Goal: Task Accomplishment & Management: Use online tool/utility

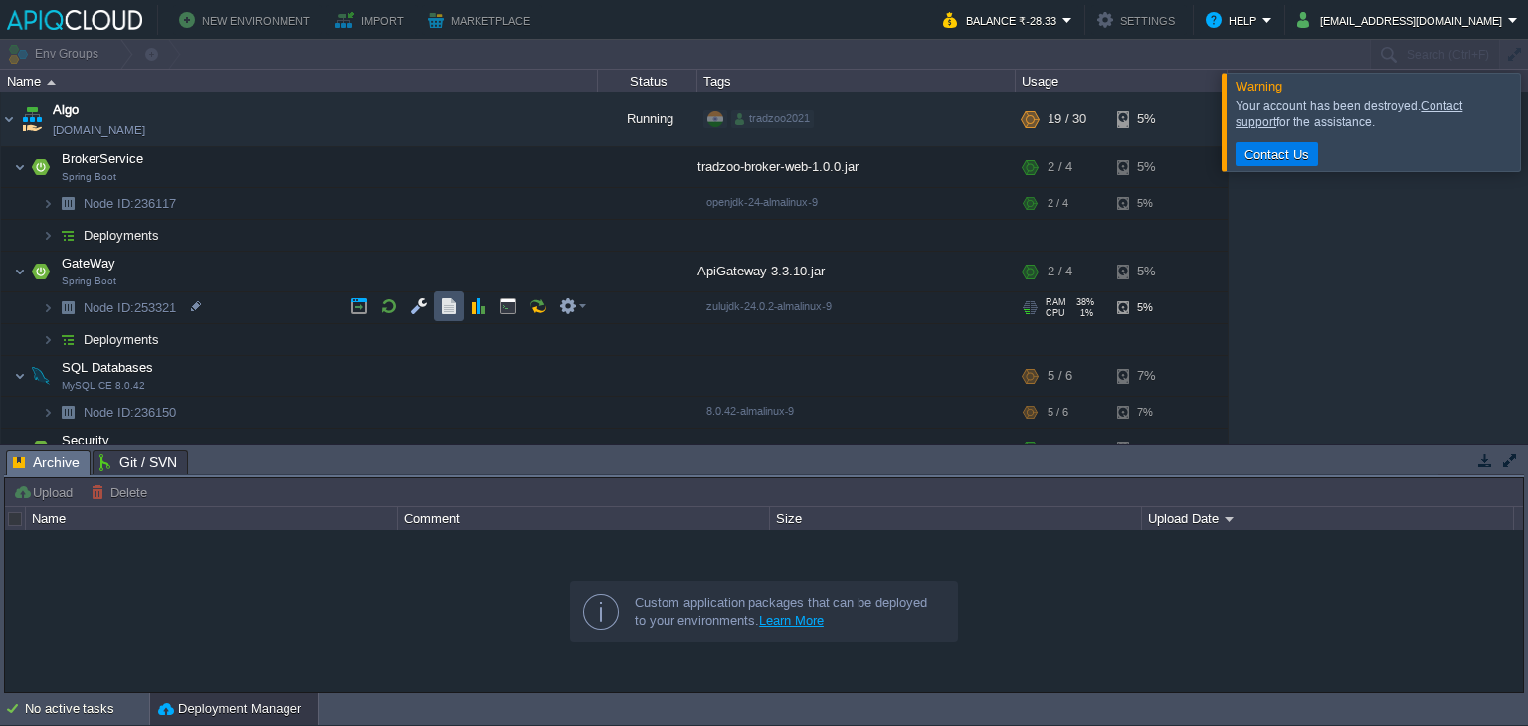
click at [450, 314] on button "button" at bounding box center [449, 307] width 18 height 18
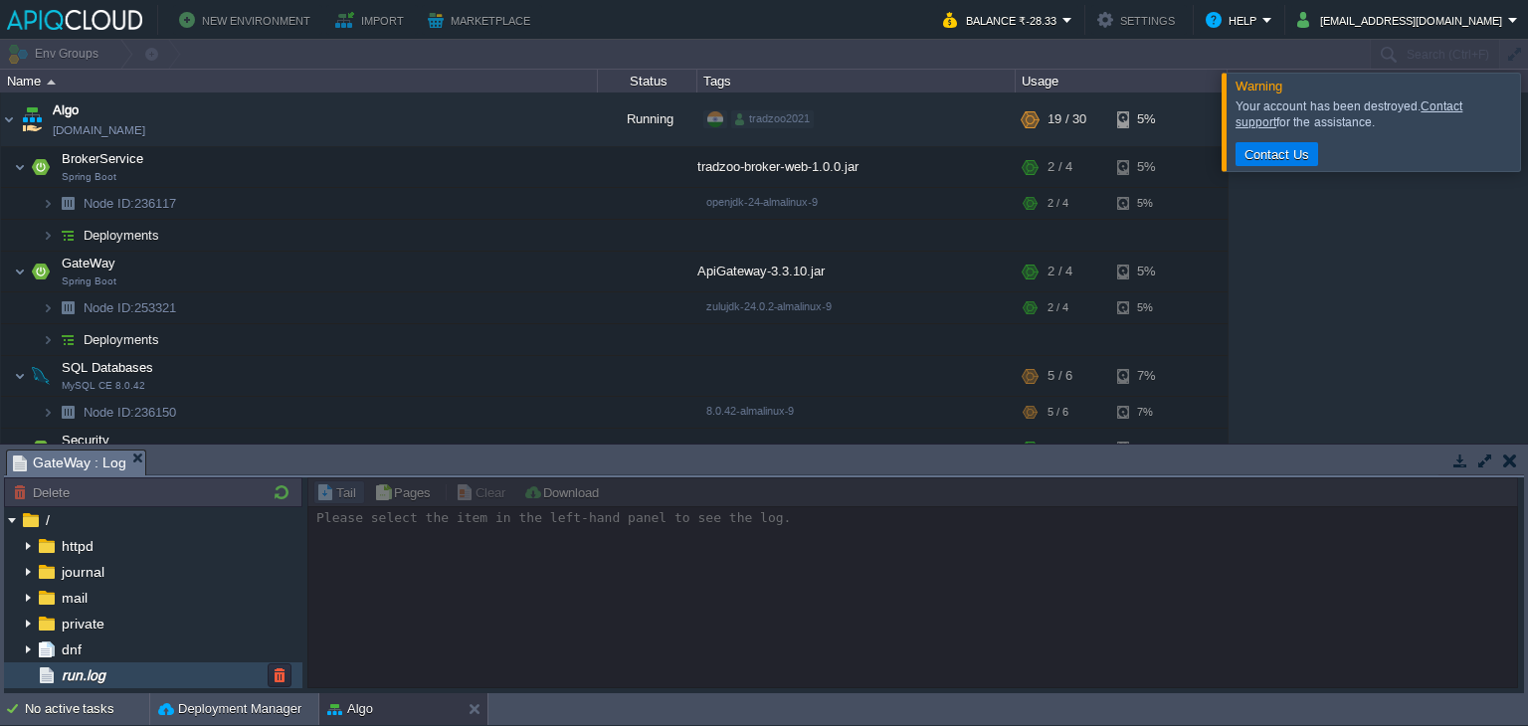
click at [189, 668] on div "run.log" at bounding box center [153, 676] width 299 height 26
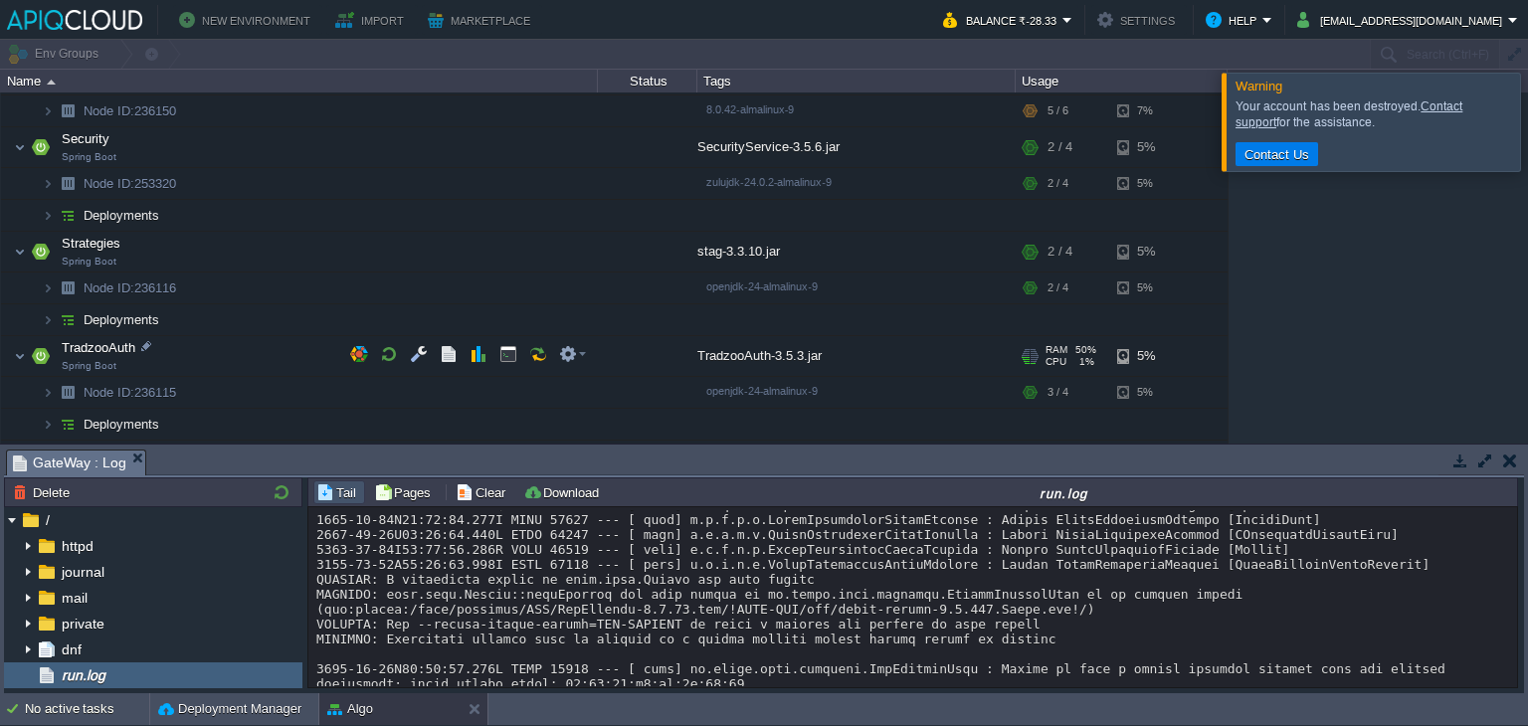
scroll to position [302, 0]
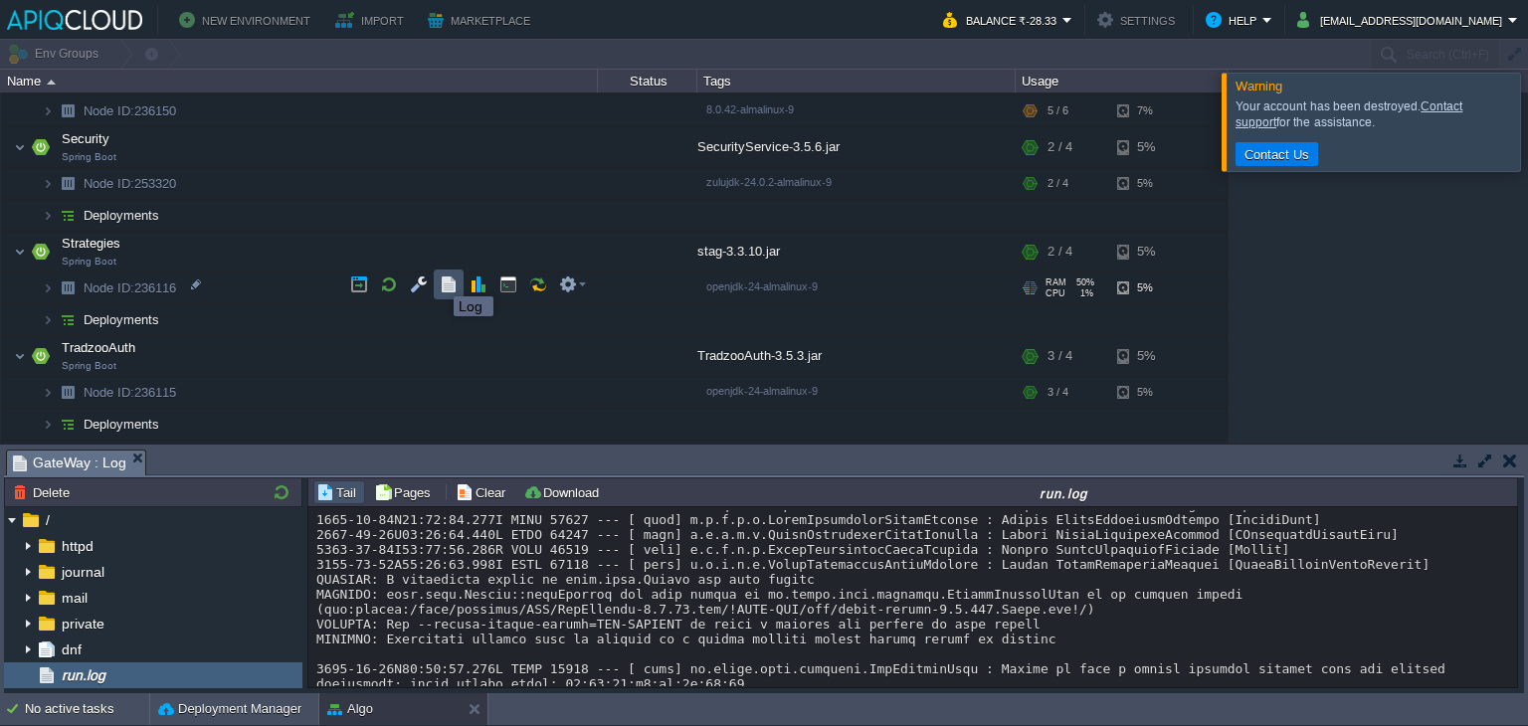
click at [440, 279] on button "button" at bounding box center [449, 285] width 18 height 18
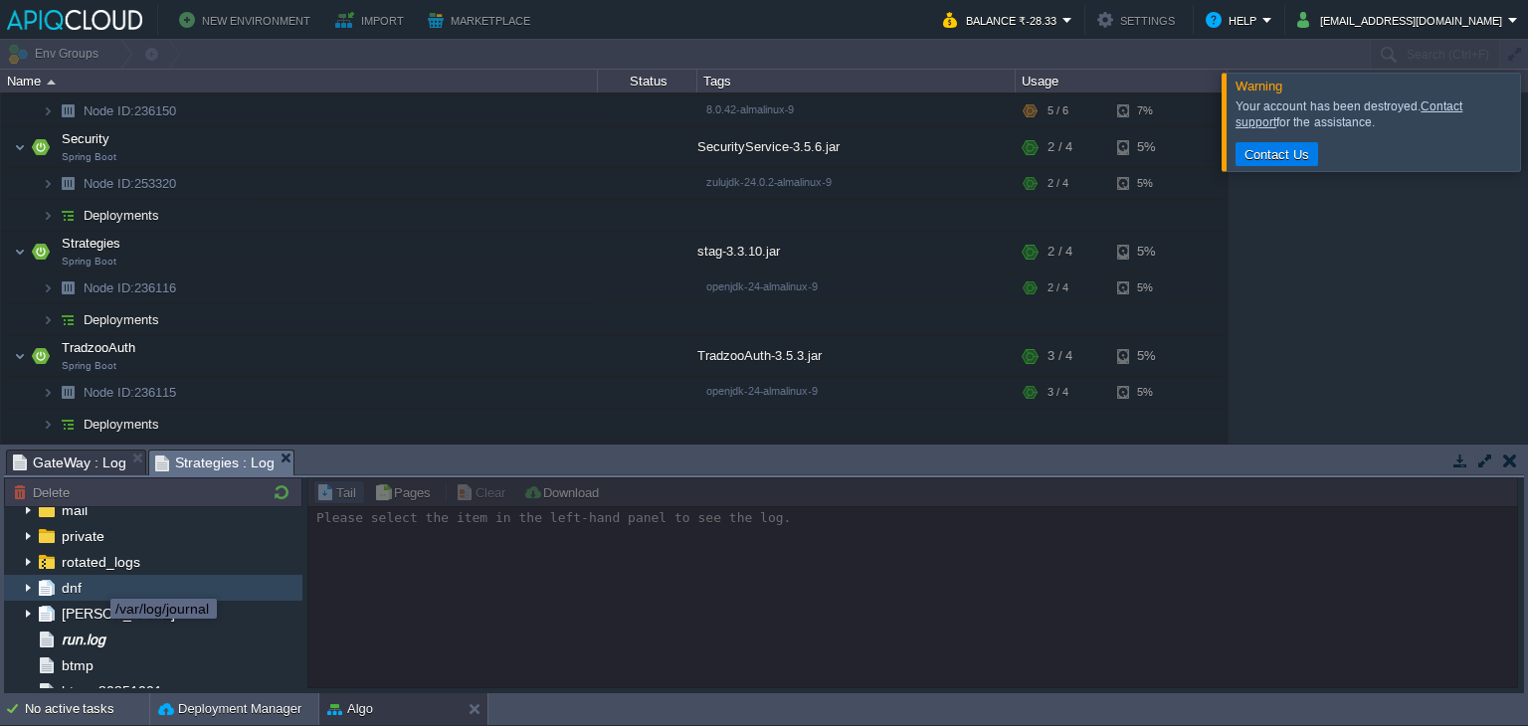
scroll to position [90, 0]
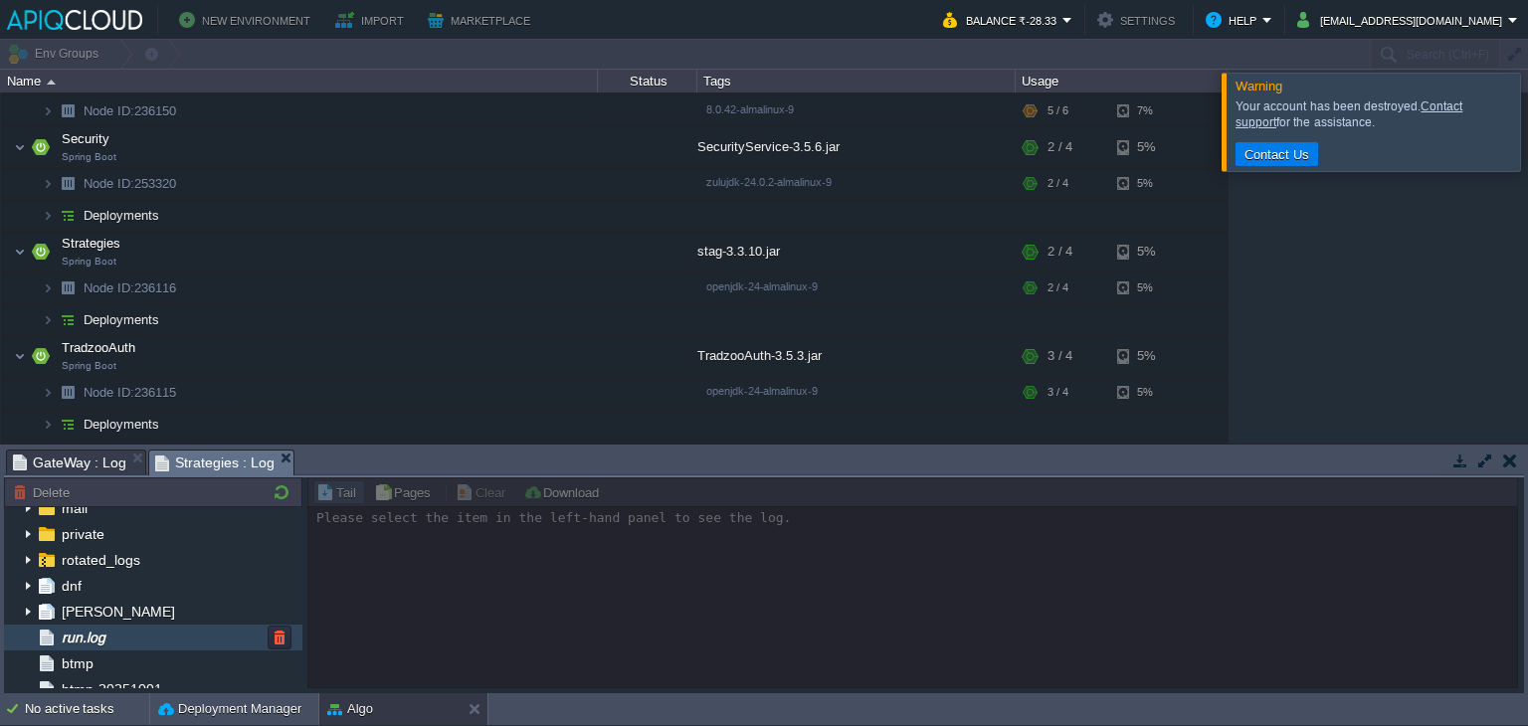
click at [97, 626] on div "run.log" at bounding box center [153, 638] width 299 height 26
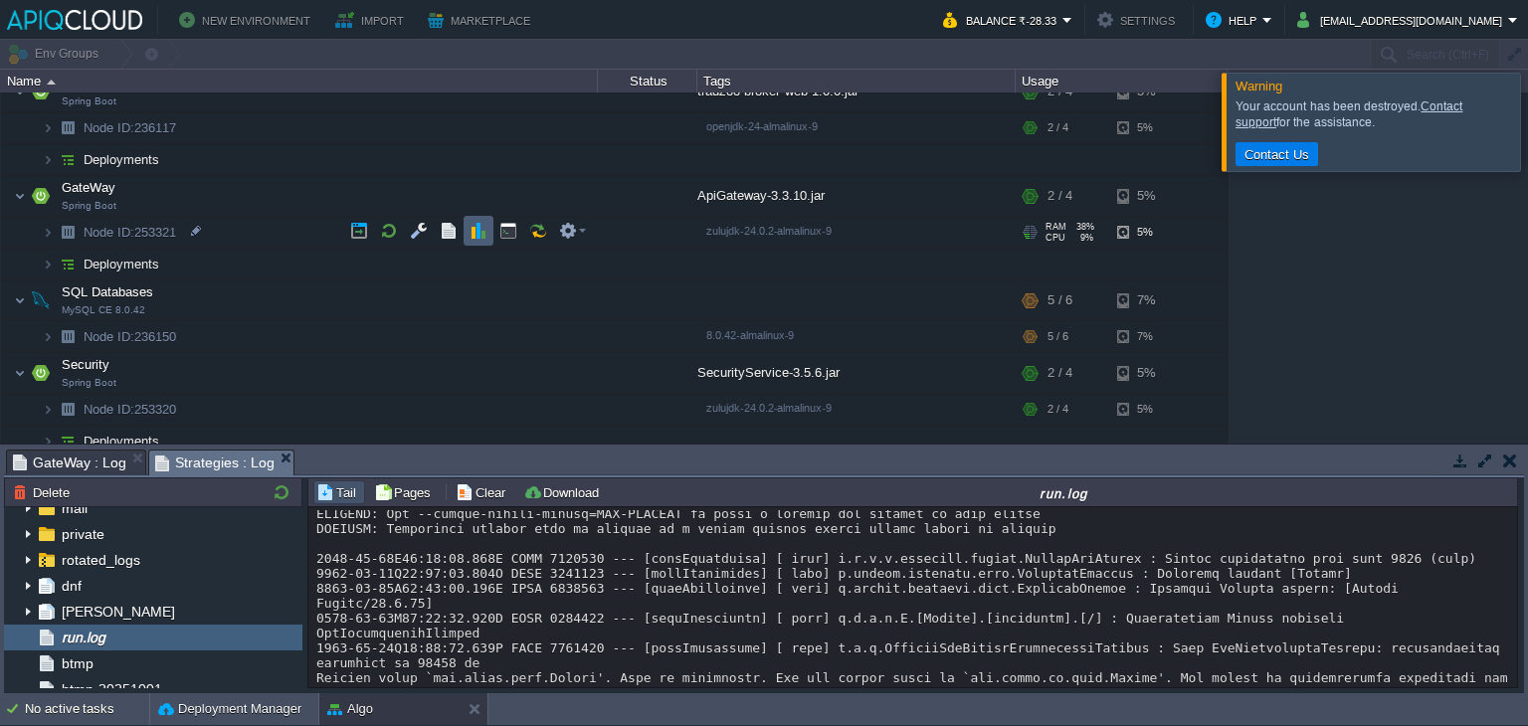
scroll to position [78, 0]
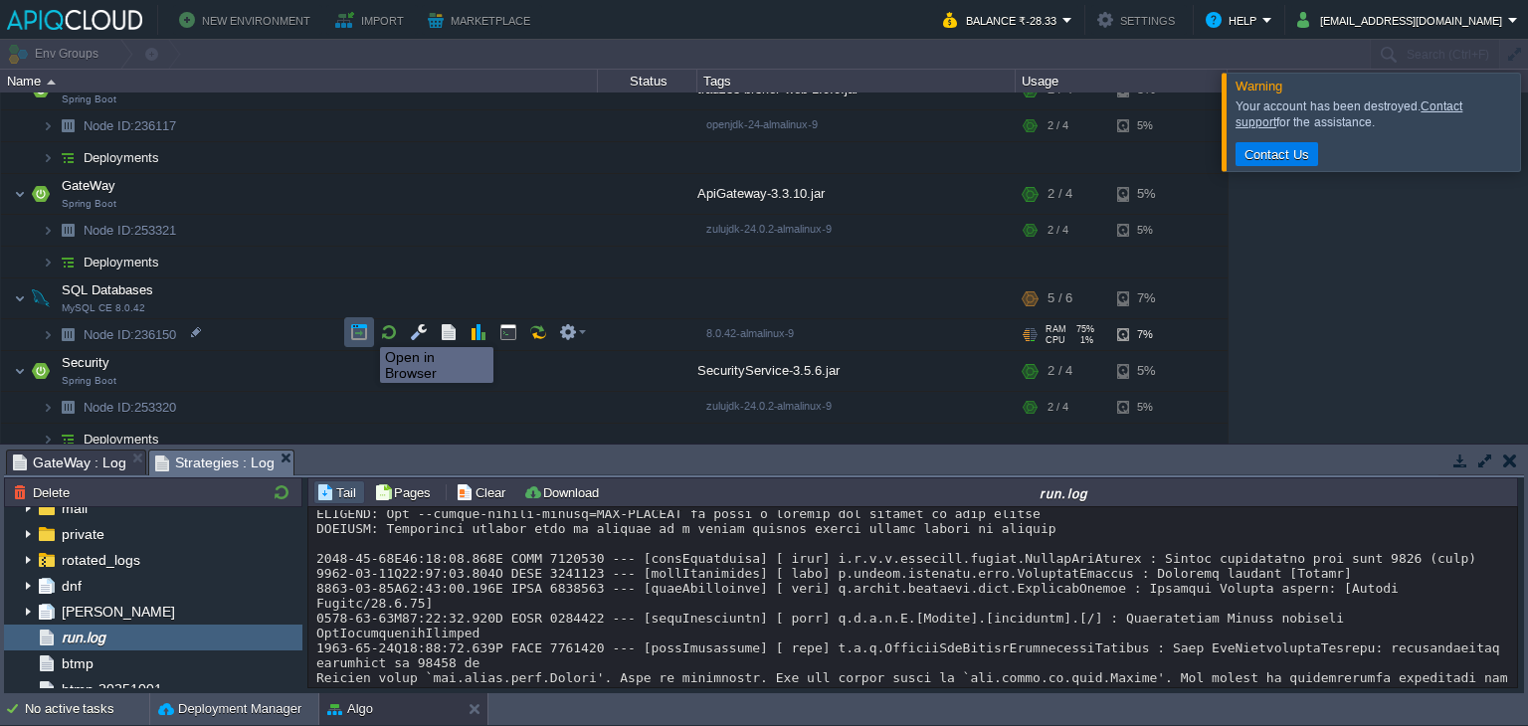
click at [365, 329] on button "button" at bounding box center [359, 332] width 18 height 18
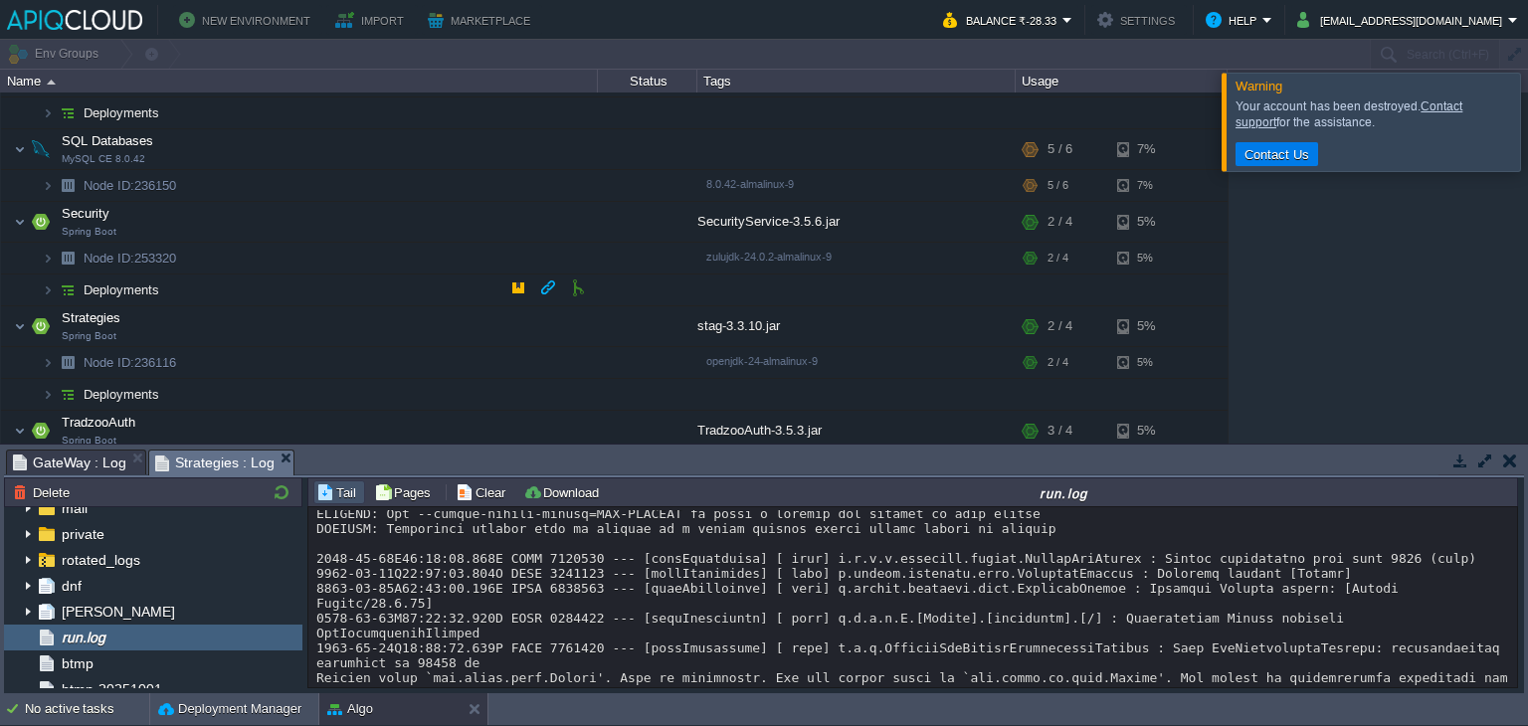
scroll to position [242, 0]
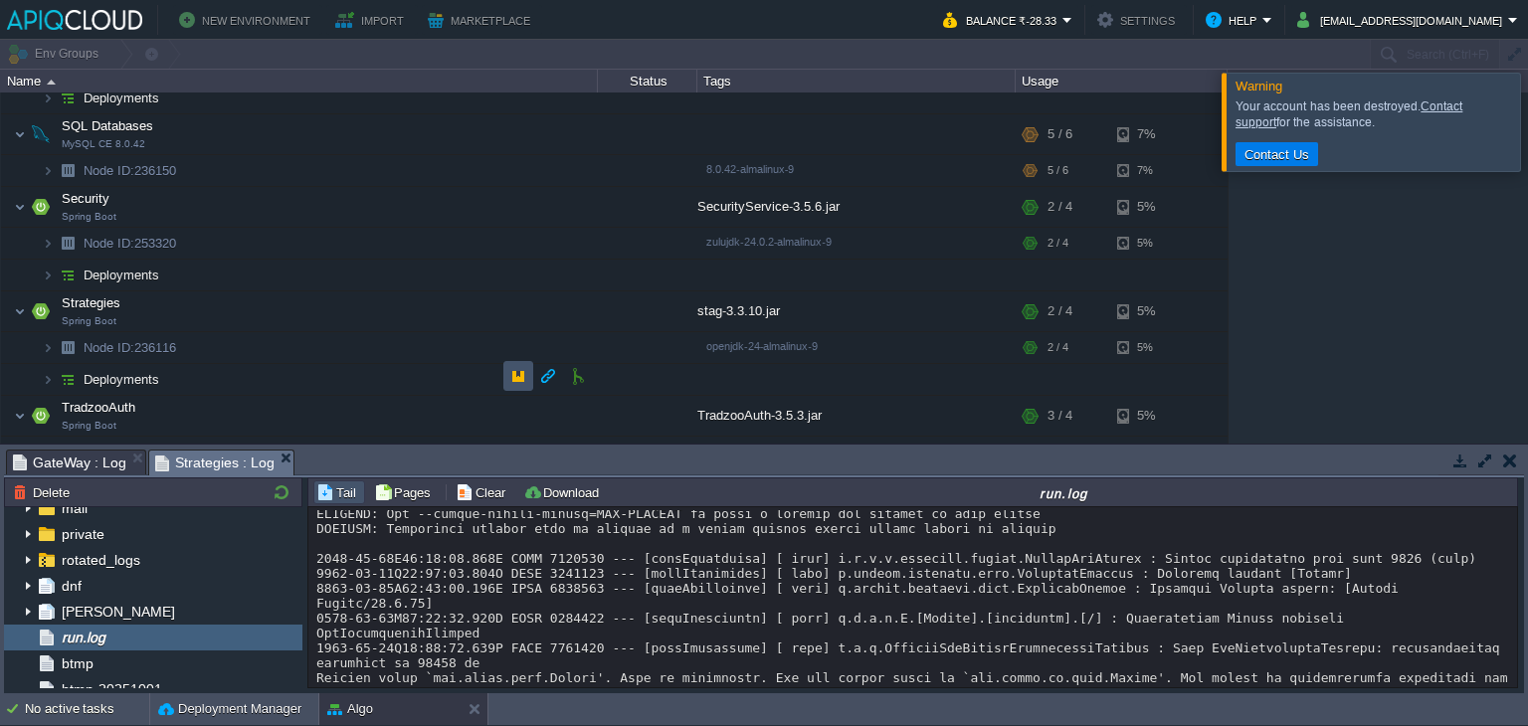
click at [521, 368] on button "button" at bounding box center [518, 376] width 18 height 18
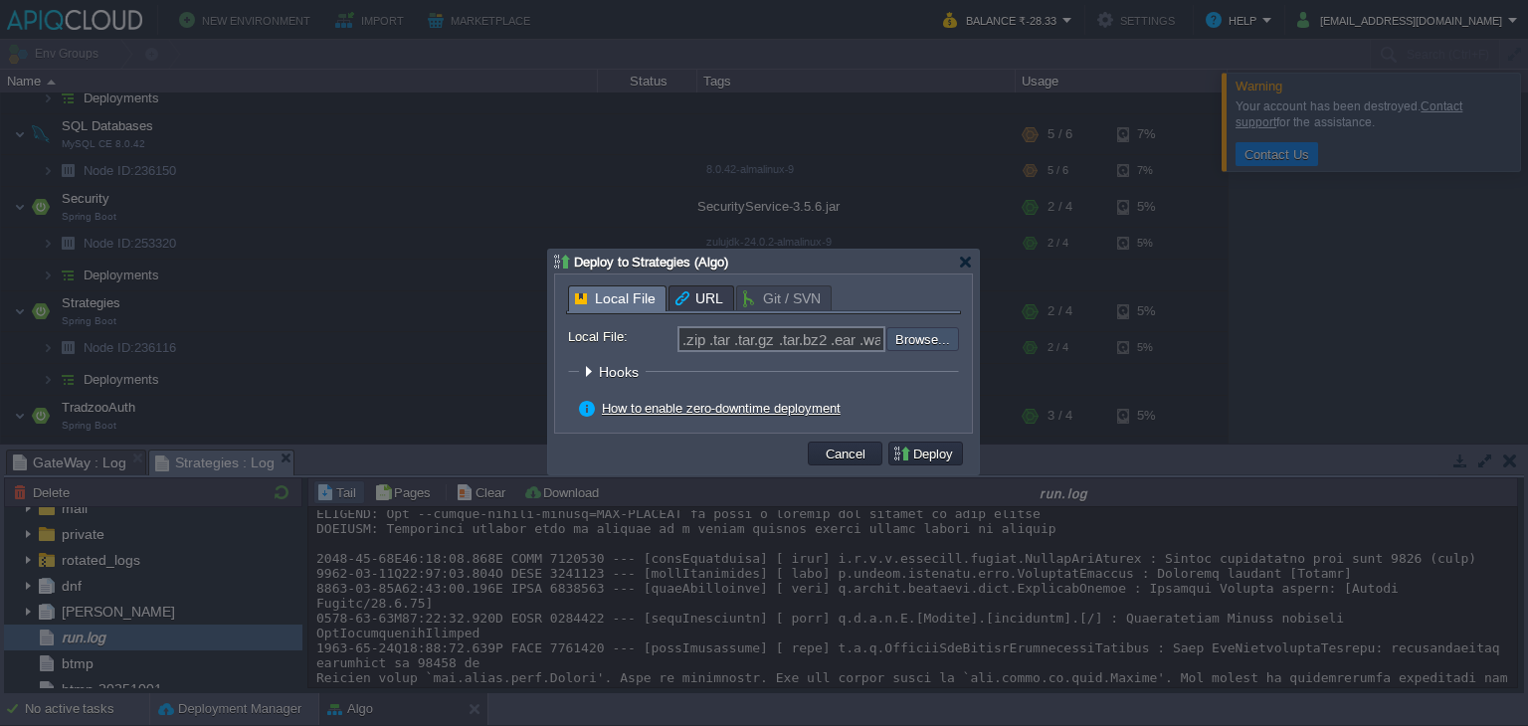
click at [931, 346] on input "file" at bounding box center [834, 339] width 252 height 24
type input "C:\fakepath\stag-3.3.10.jar"
click at [931, 448] on button "Deploy" at bounding box center [926, 454] width 67 height 18
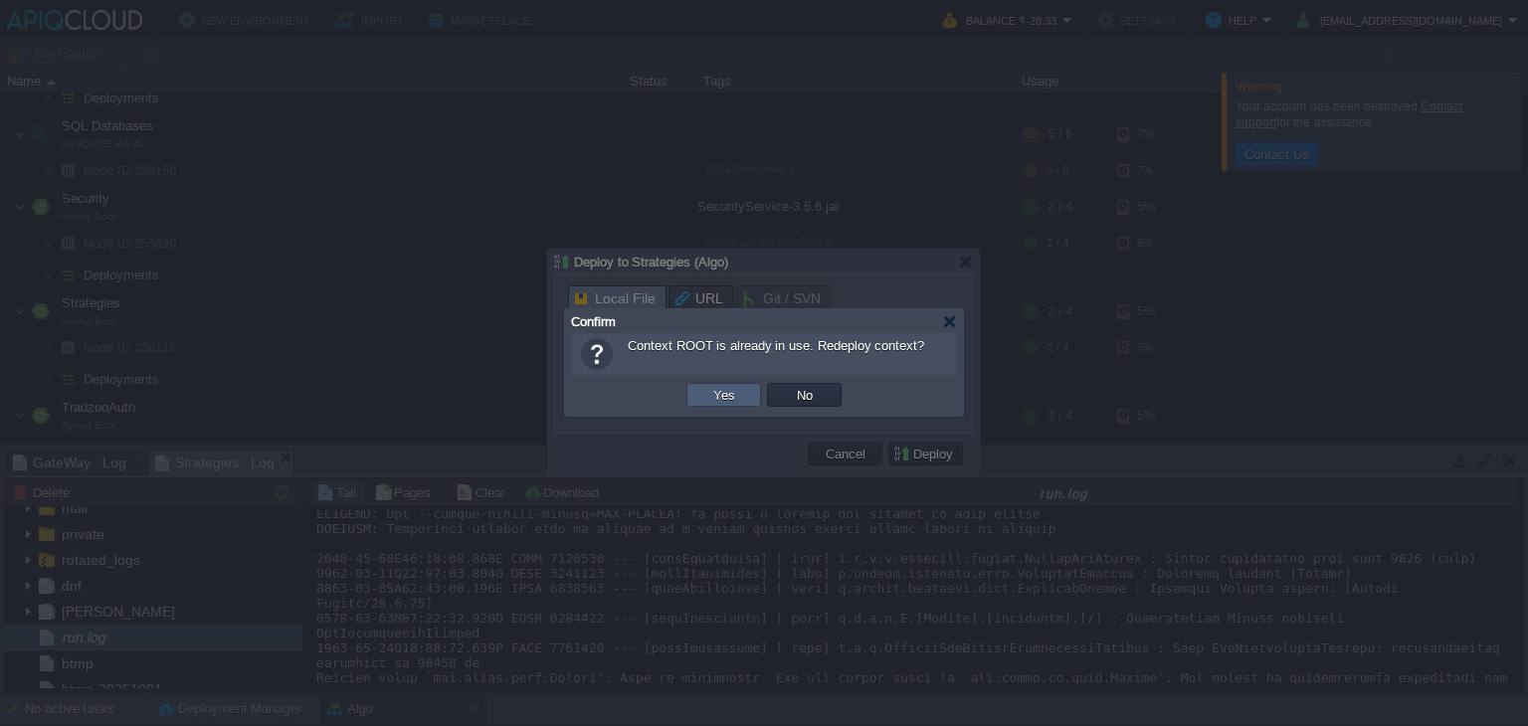
click at [754, 395] on td "Yes" at bounding box center [724, 395] width 75 height 24
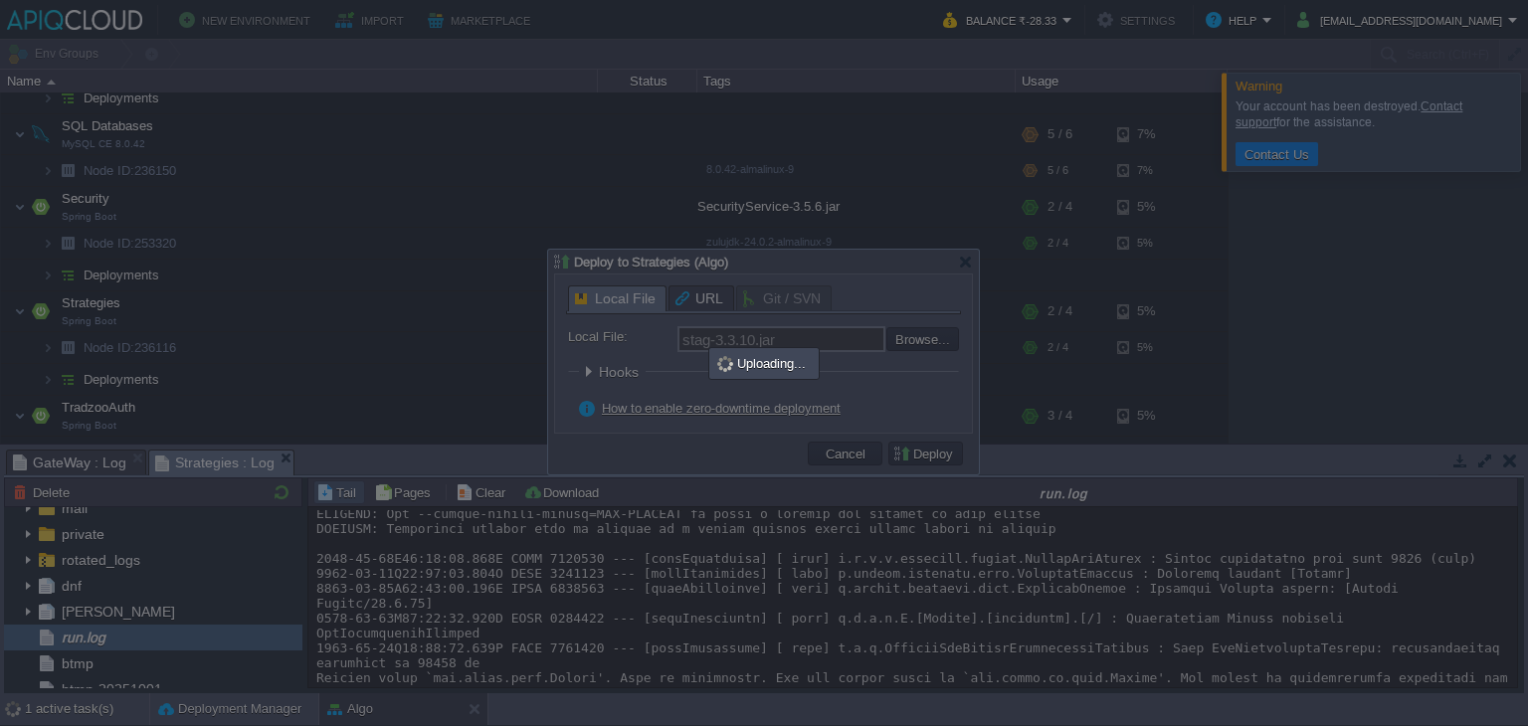
type input ".zip .tar .tar.gz .tar.bz2 .ear .war .jar"
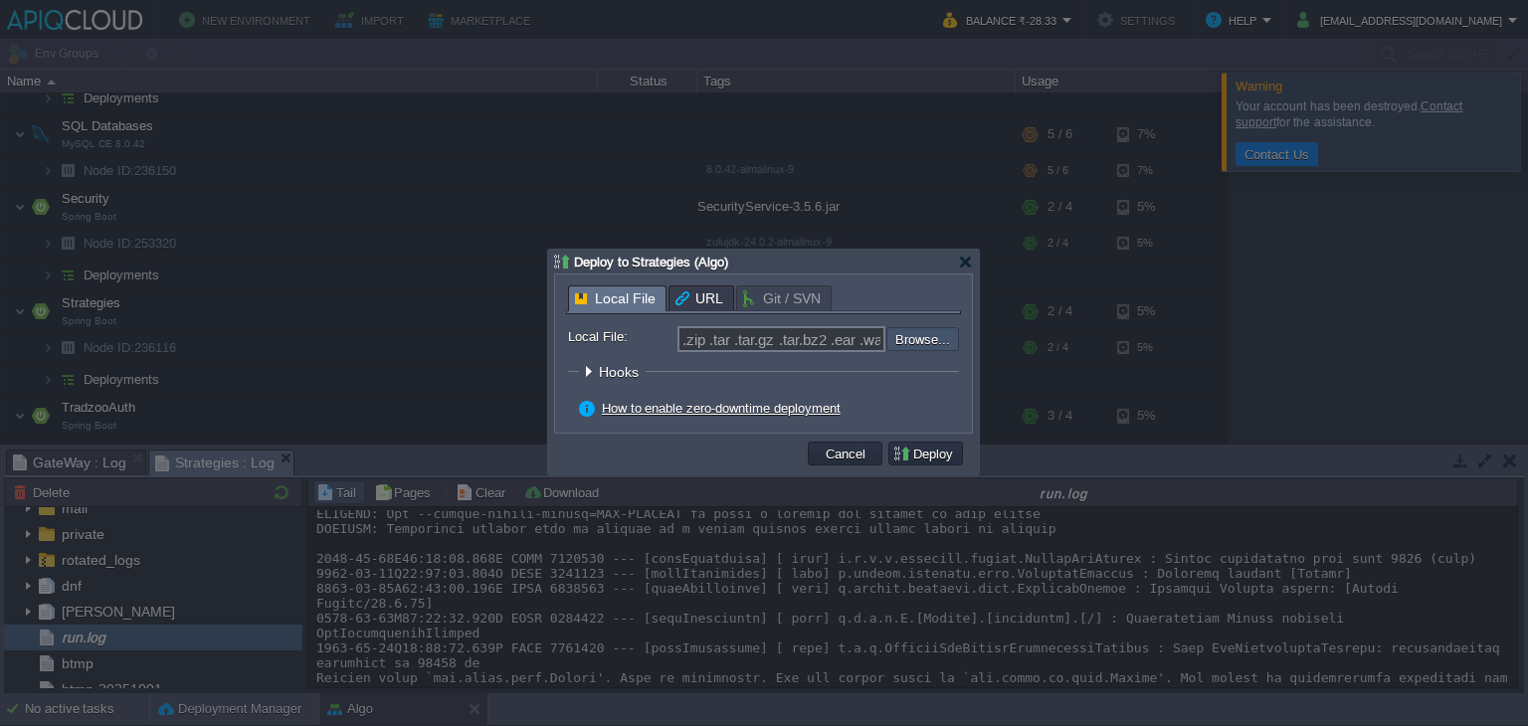
click at [932, 336] on input "file" at bounding box center [834, 338] width 252 height 22
type input "C:\fakepath\stag-3.3.10.jar"
type input "stag-3.3.10.jar"
click at [937, 450] on button "Deploy" at bounding box center [926, 454] width 67 height 18
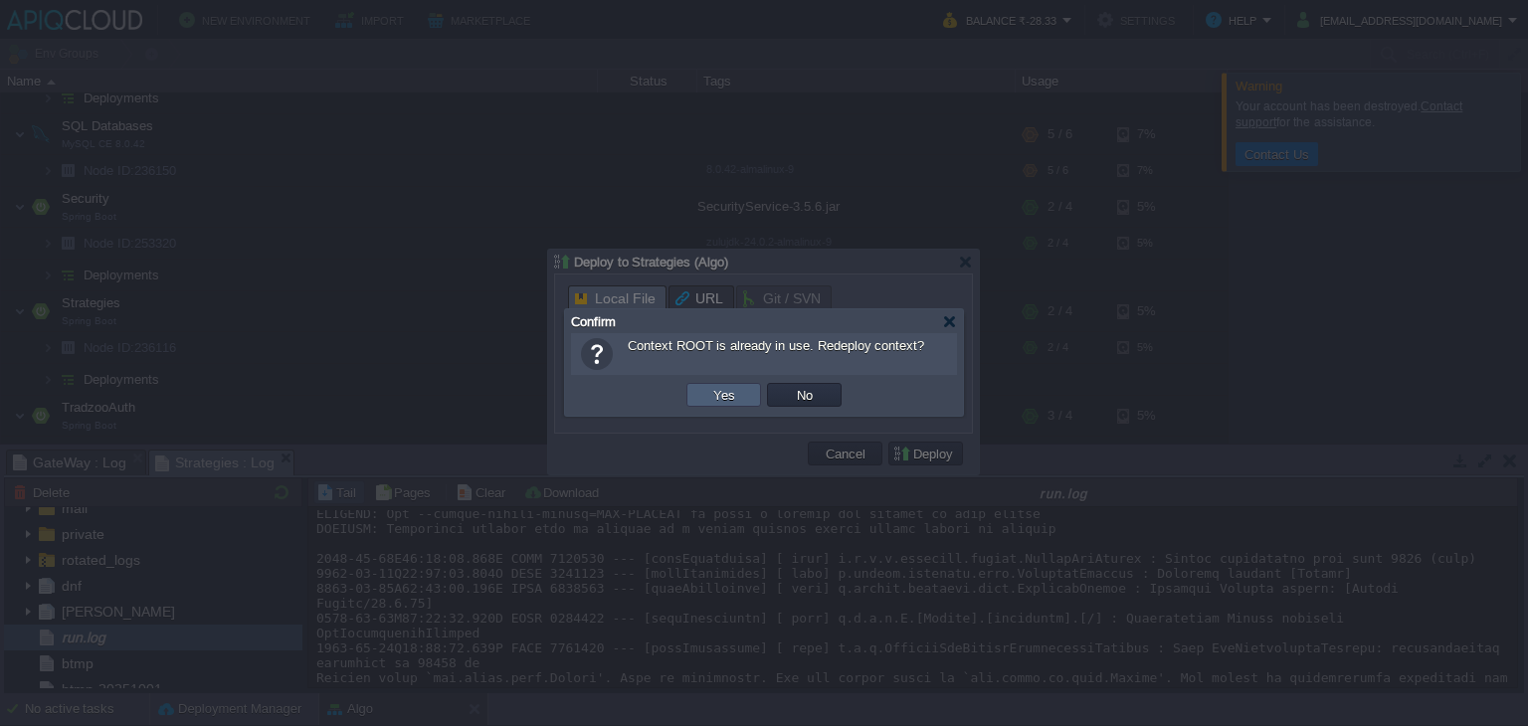
click at [749, 395] on td "Yes" at bounding box center [724, 395] width 75 height 24
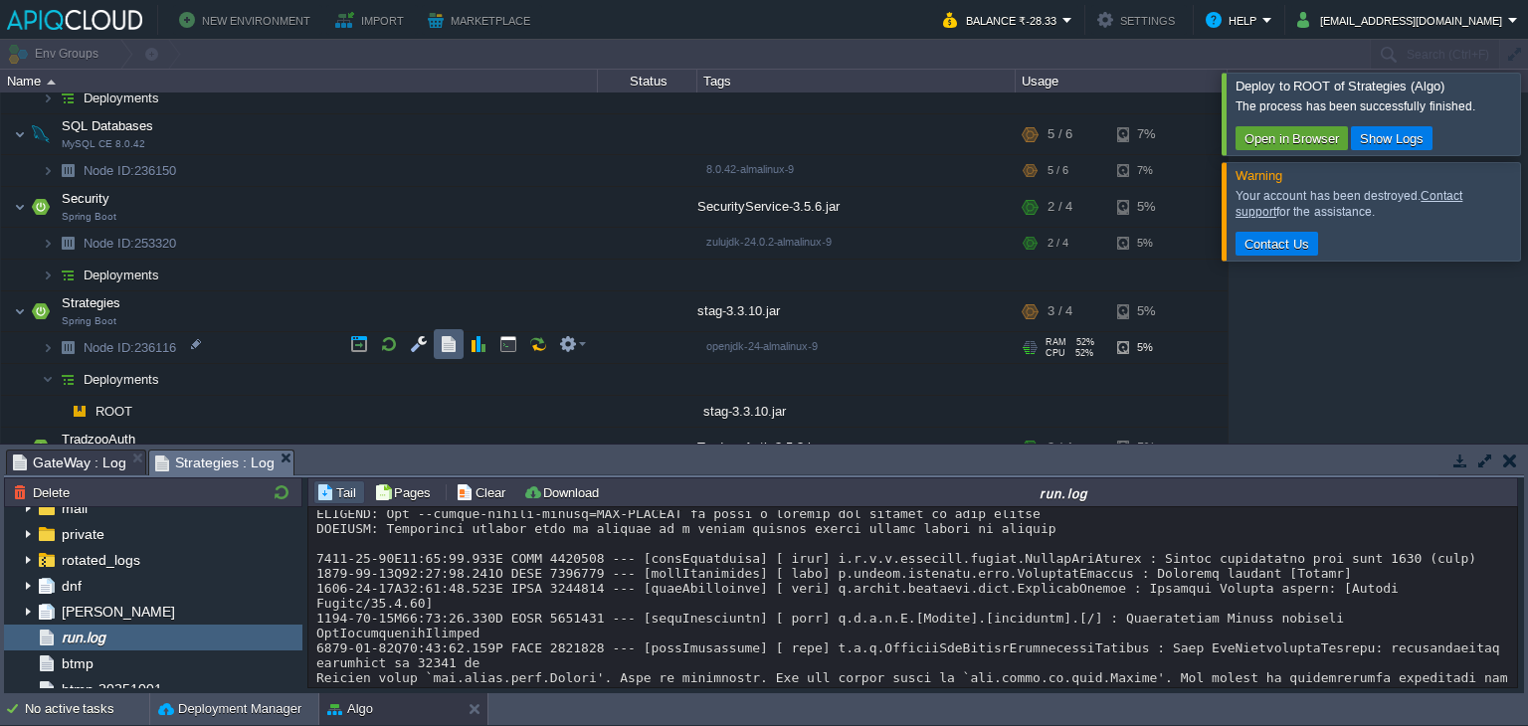
click at [447, 335] on button "button" at bounding box center [449, 344] width 18 height 18
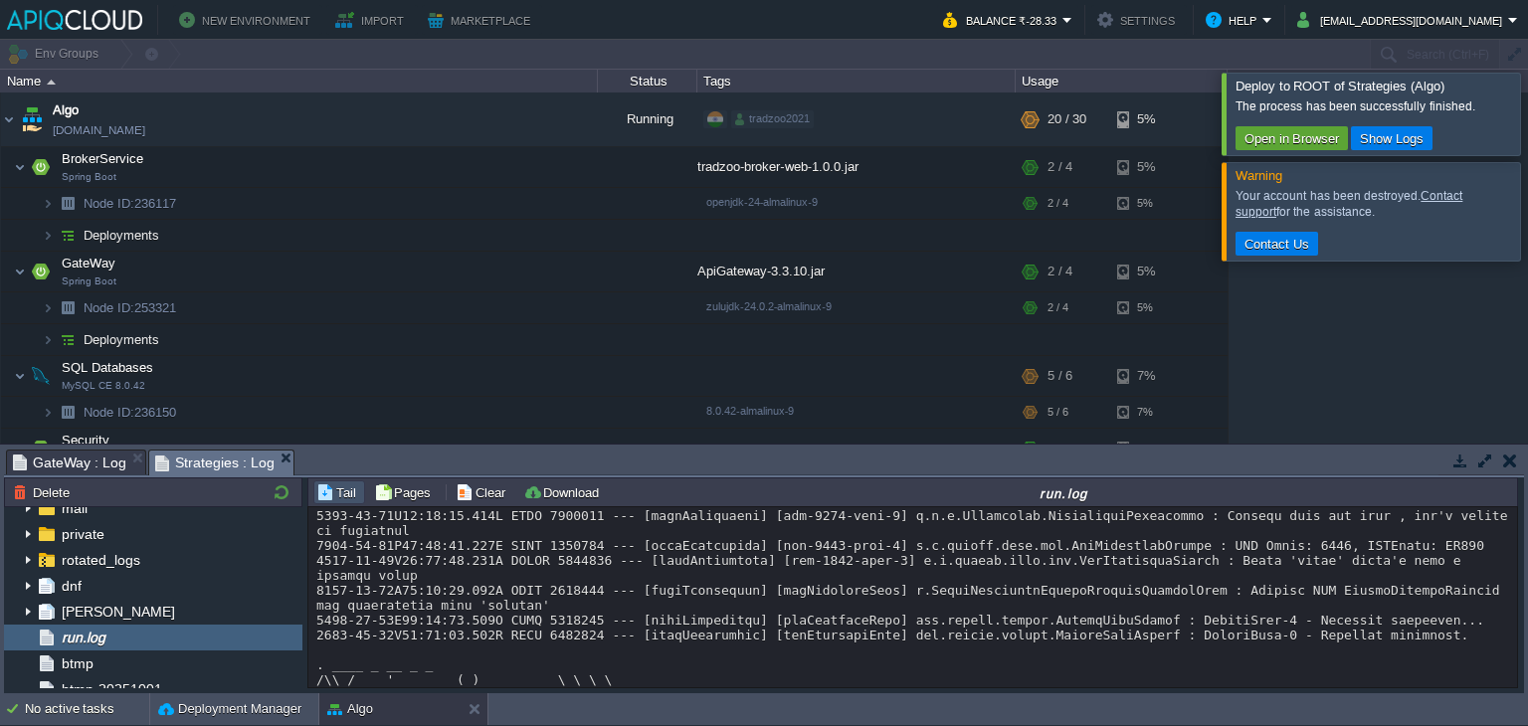
scroll to position [14990, 0]
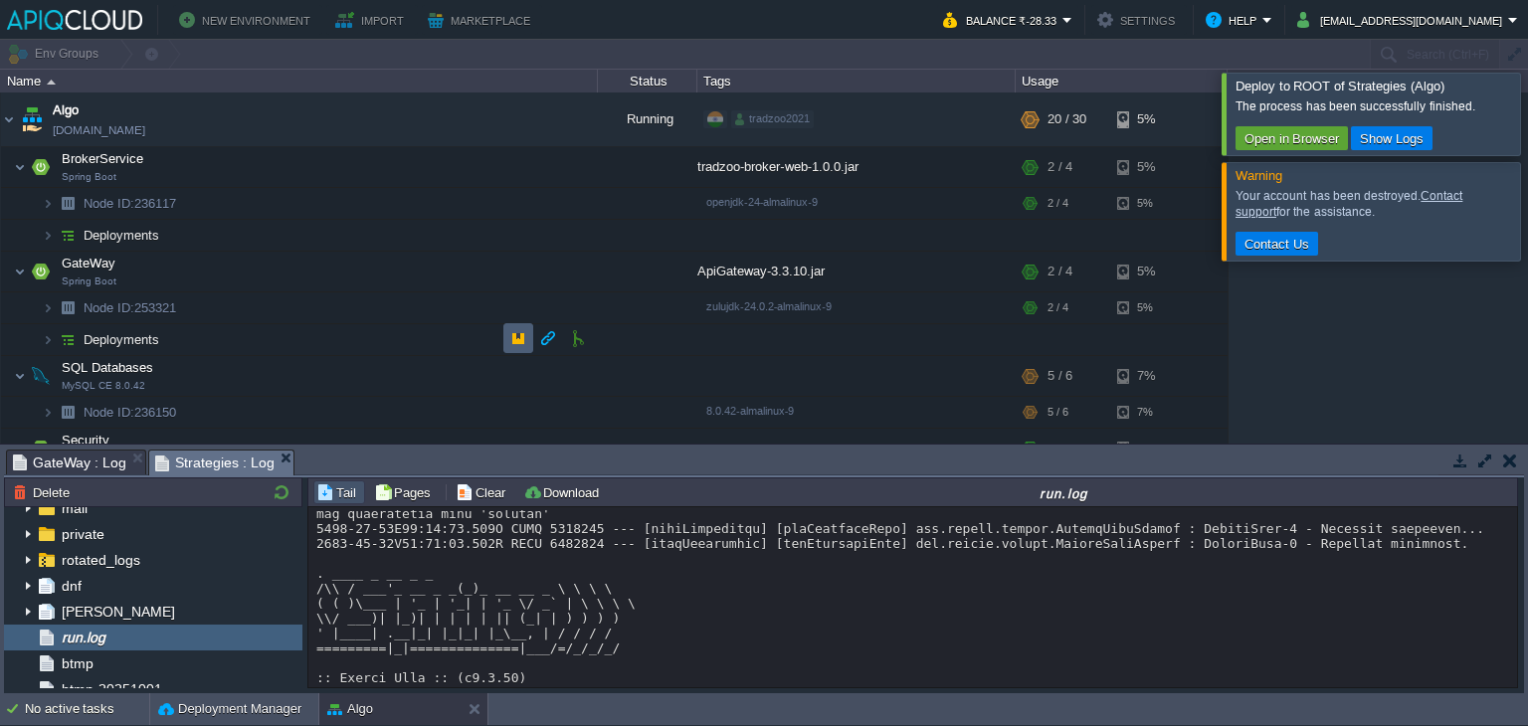
click at [519, 340] on button "button" at bounding box center [518, 338] width 18 height 18
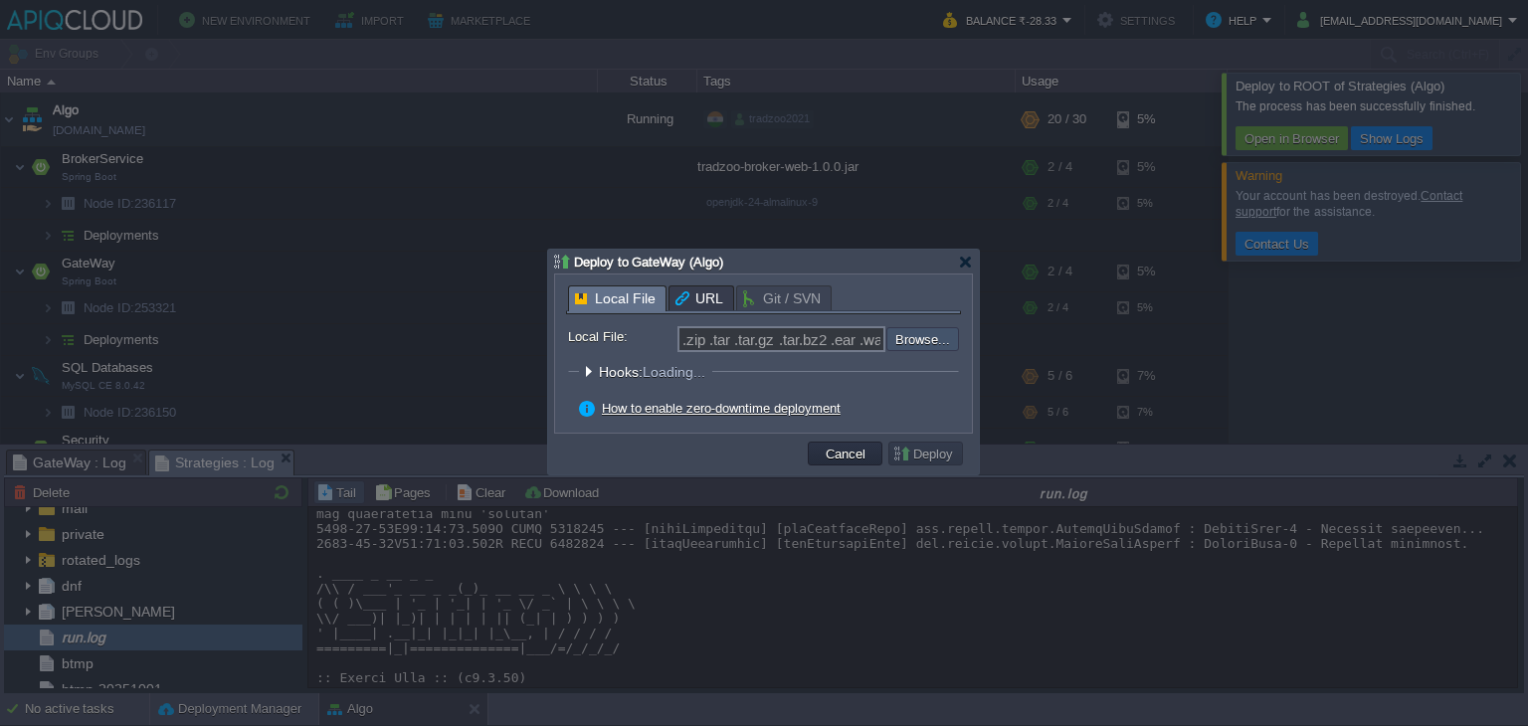
click at [944, 331] on input "file" at bounding box center [834, 339] width 252 height 24
type input "C:\fakepath\ApiGateway-3.3.10.jar"
type input "ApiGateway-3.3.10.jar"
click at [943, 459] on button "Deploy" at bounding box center [926, 454] width 67 height 18
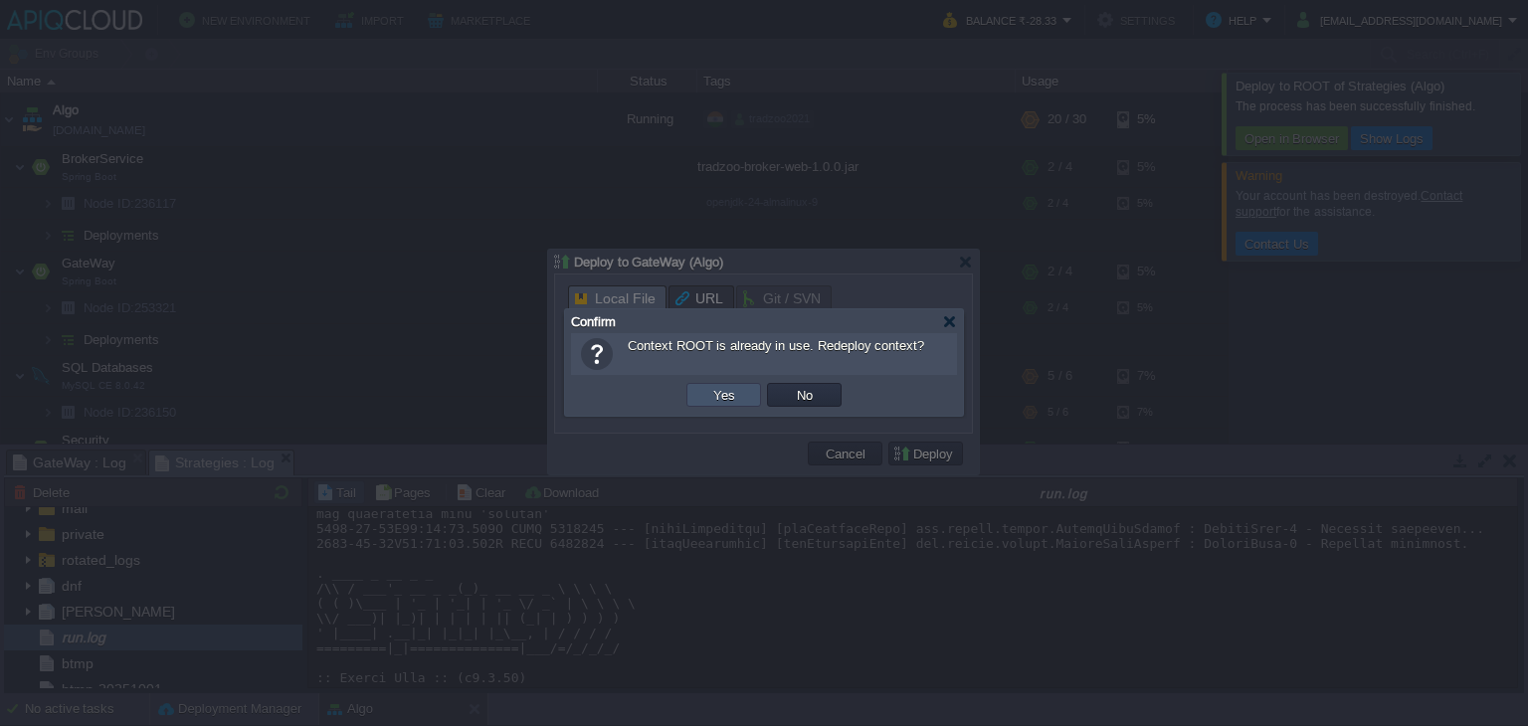
click at [724, 387] on button "Yes" at bounding box center [725, 395] width 34 height 18
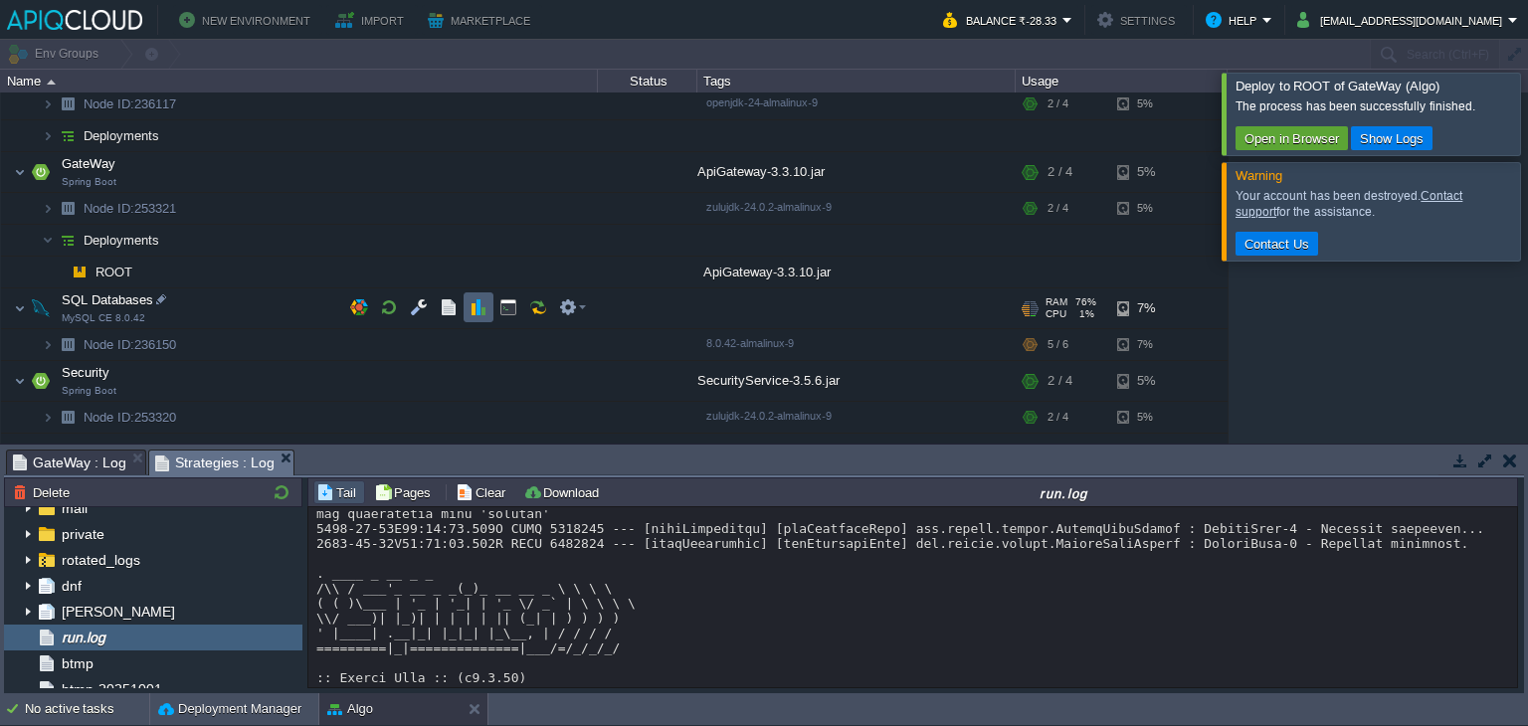
scroll to position [225, 0]
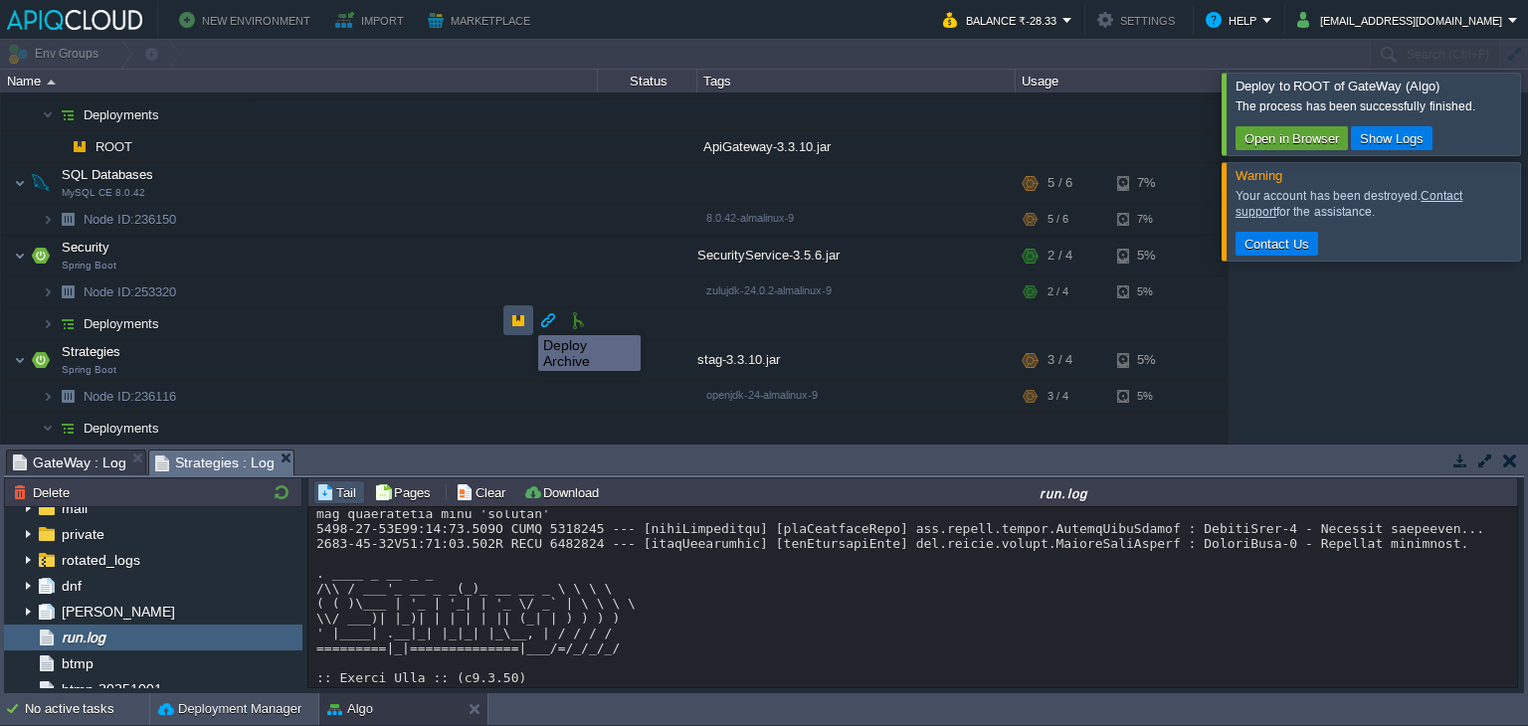
click at [523, 317] on button "button" at bounding box center [518, 320] width 18 height 18
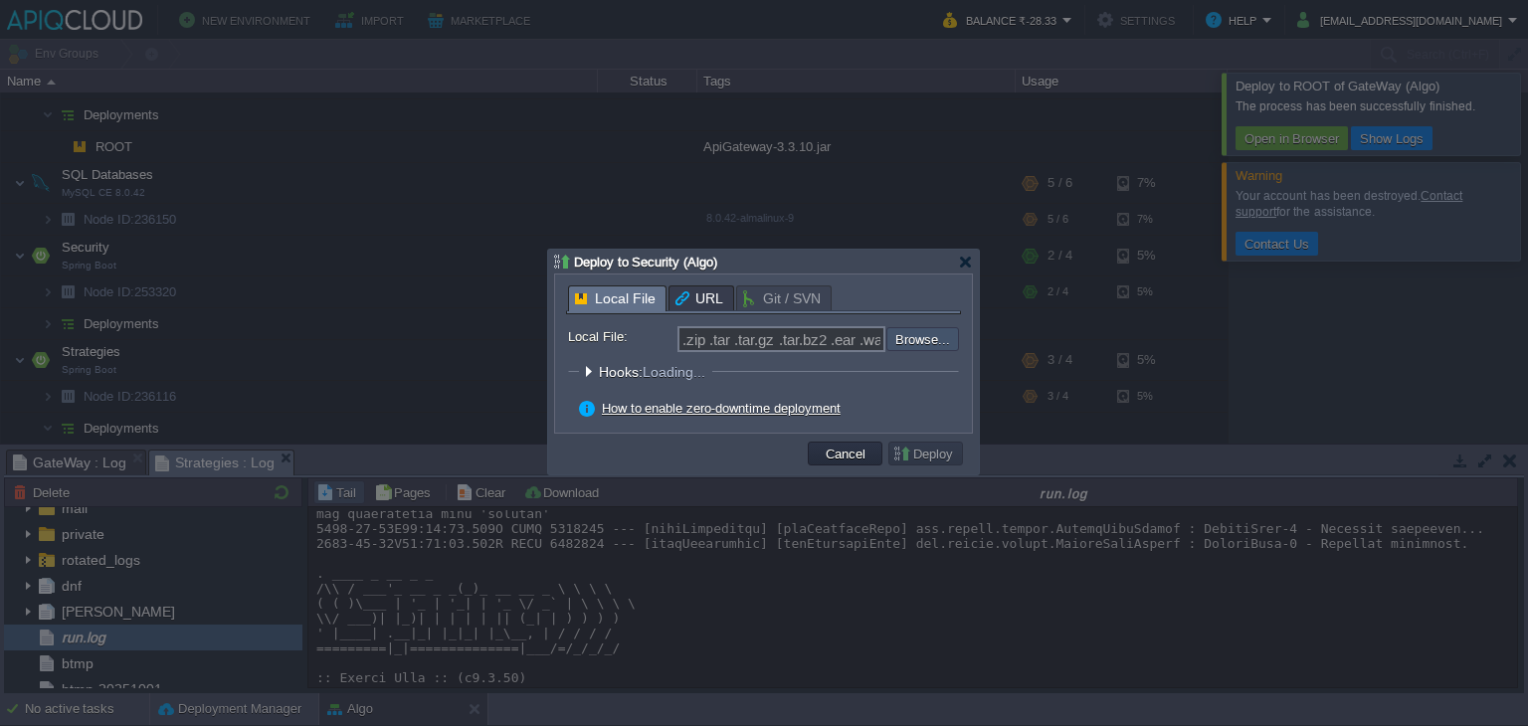
click at [906, 345] on input "file" at bounding box center [834, 339] width 252 height 24
type input "C:\fakepath\SecurityService-3.5.6.jar"
click at [927, 461] on button "Deploy" at bounding box center [926, 454] width 67 height 18
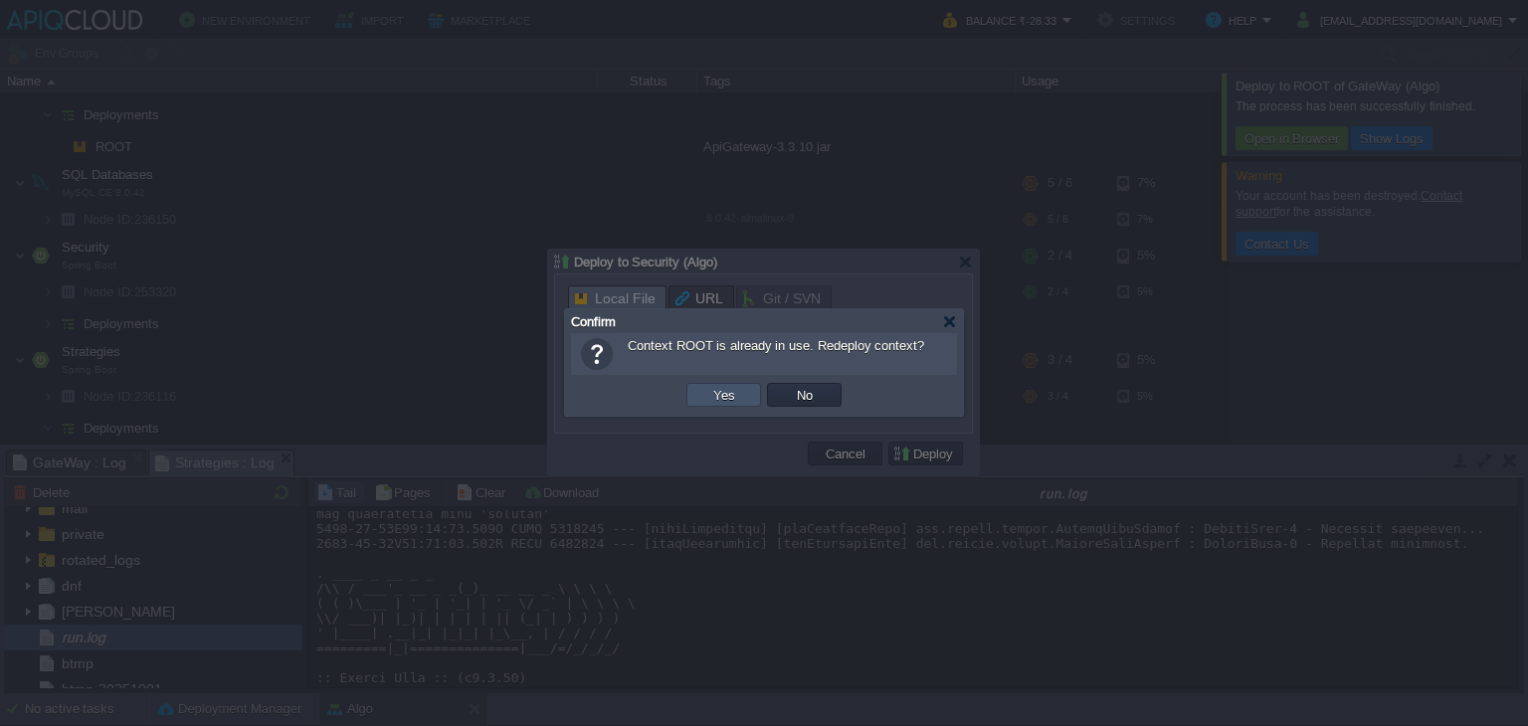
click at [725, 391] on button "Yes" at bounding box center [725, 395] width 34 height 18
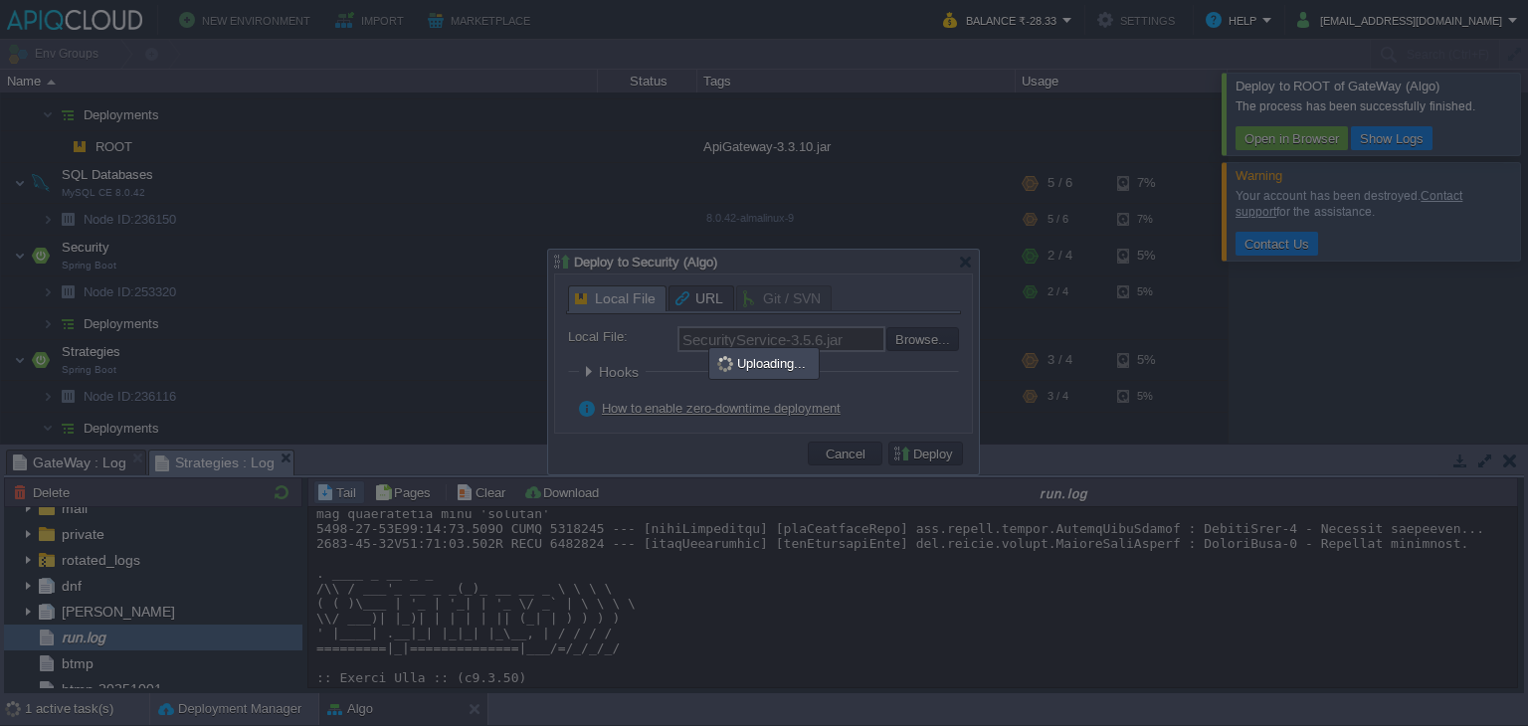
type input ".zip .tar .tar.gz .tar.bz2 .ear .war .jar"
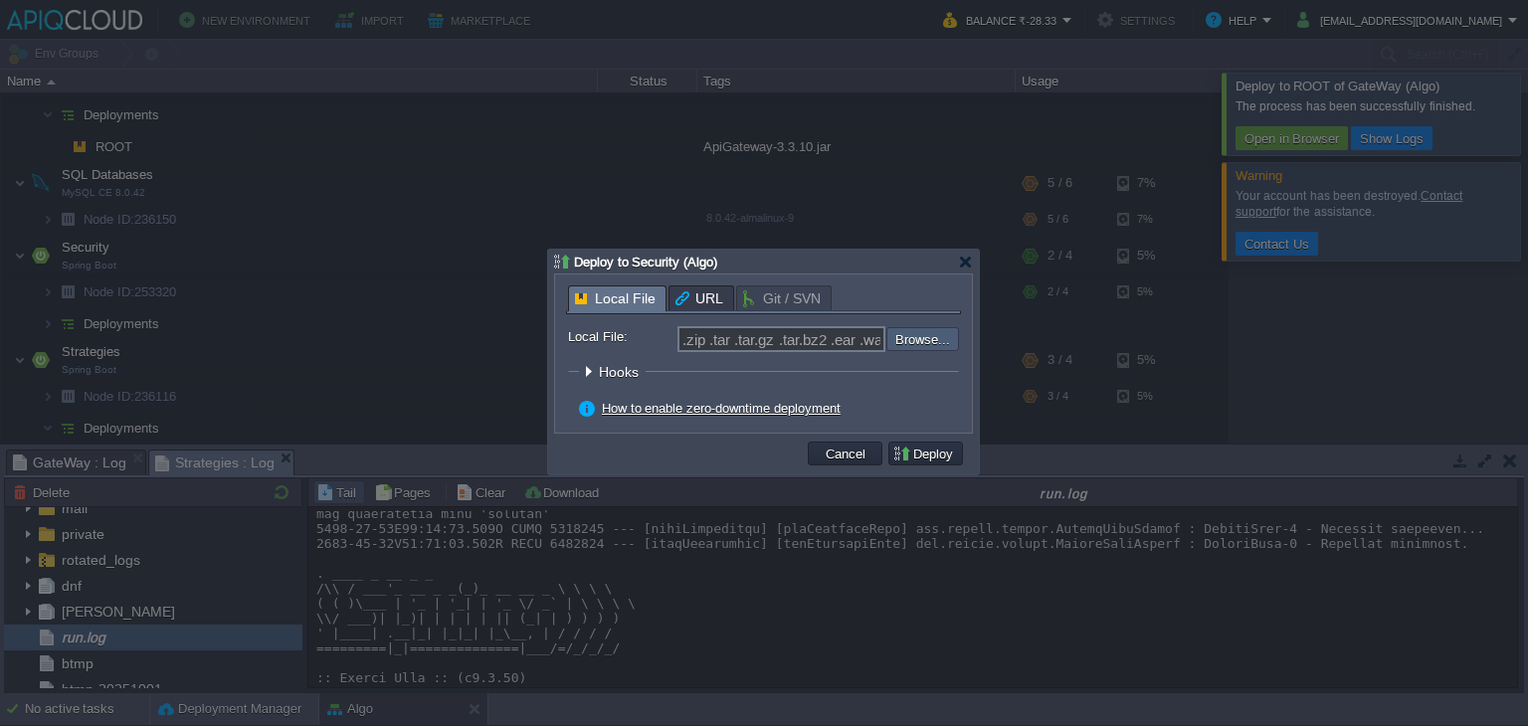
click at [903, 336] on input "file" at bounding box center [834, 338] width 252 height 22
type input "C:\fakepath\SecurityService-3.5.6.jar"
click at [943, 454] on button "Deploy" at bounding box center [926, 454] width 67 height 18
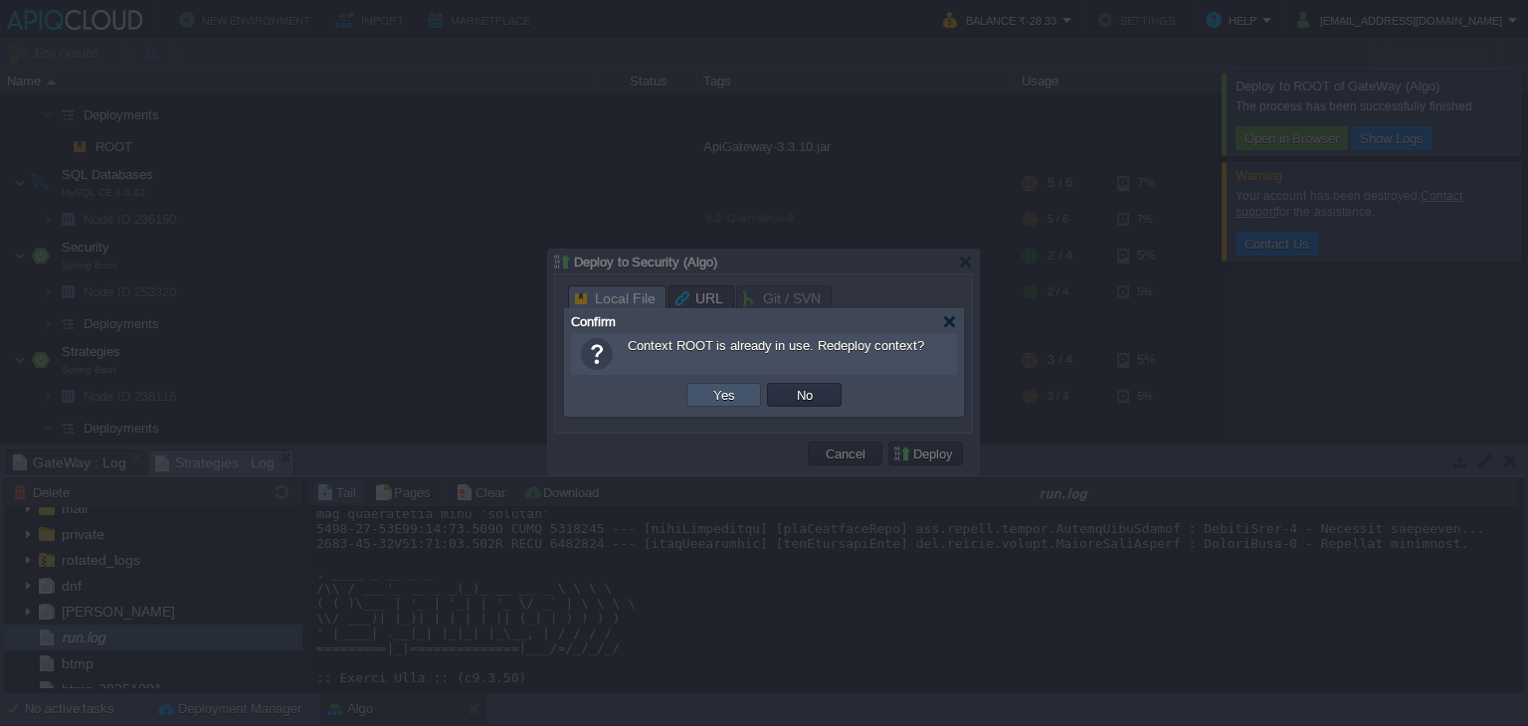
click at [724, 394] on button "Yes" at bounding box center [725, 395] width 34 height 18
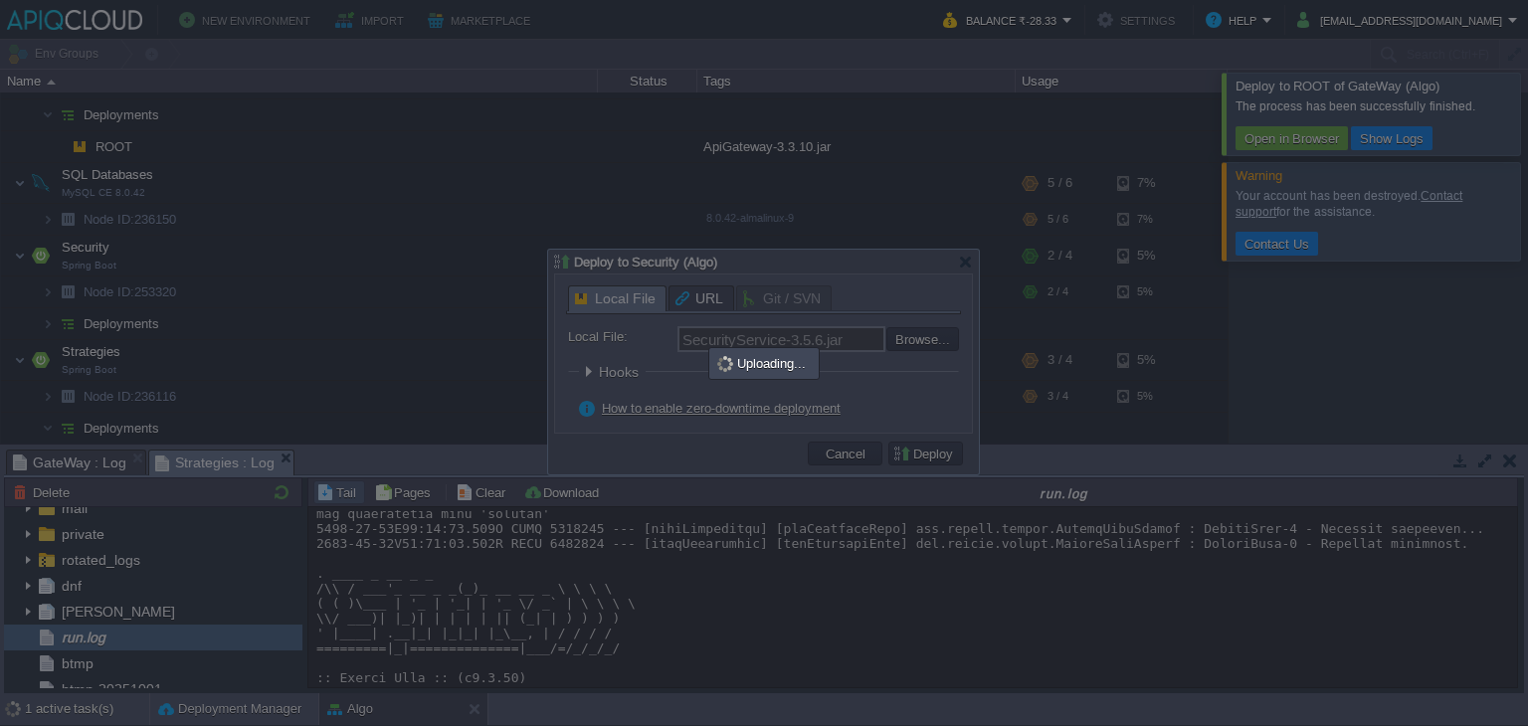
type input ".zip .tar .tar.gz .tar.bz2 .ear .war .jar"
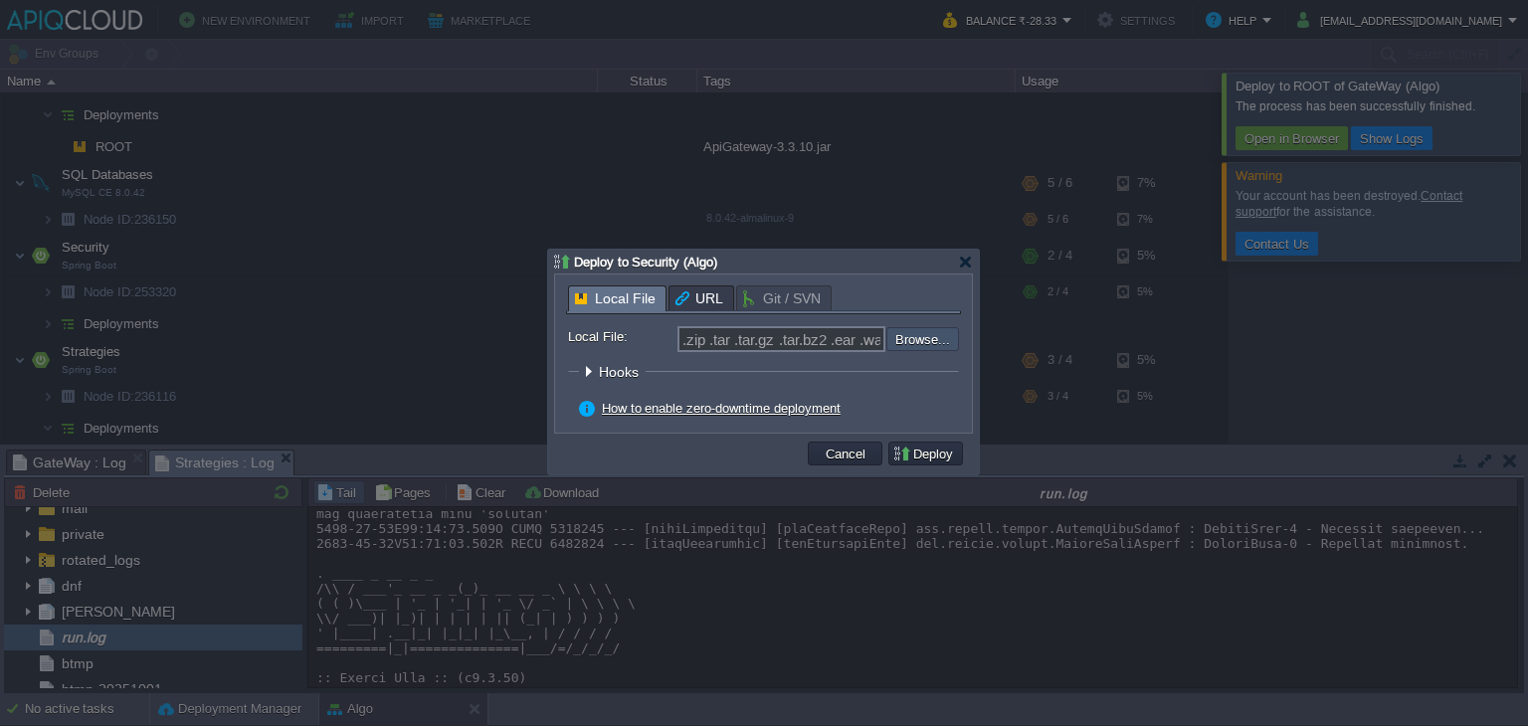
click at [921, 335] on input "file" at bounding box center [834, 338] width 252 height 22
type input "C:\fakepath\SecurityService-3.5.6.jar"
type input "SecurityService-3.5.6.jar"
click at [923, 452] on button "Deploy" at bounding box center [926, 454] width 67 height 18
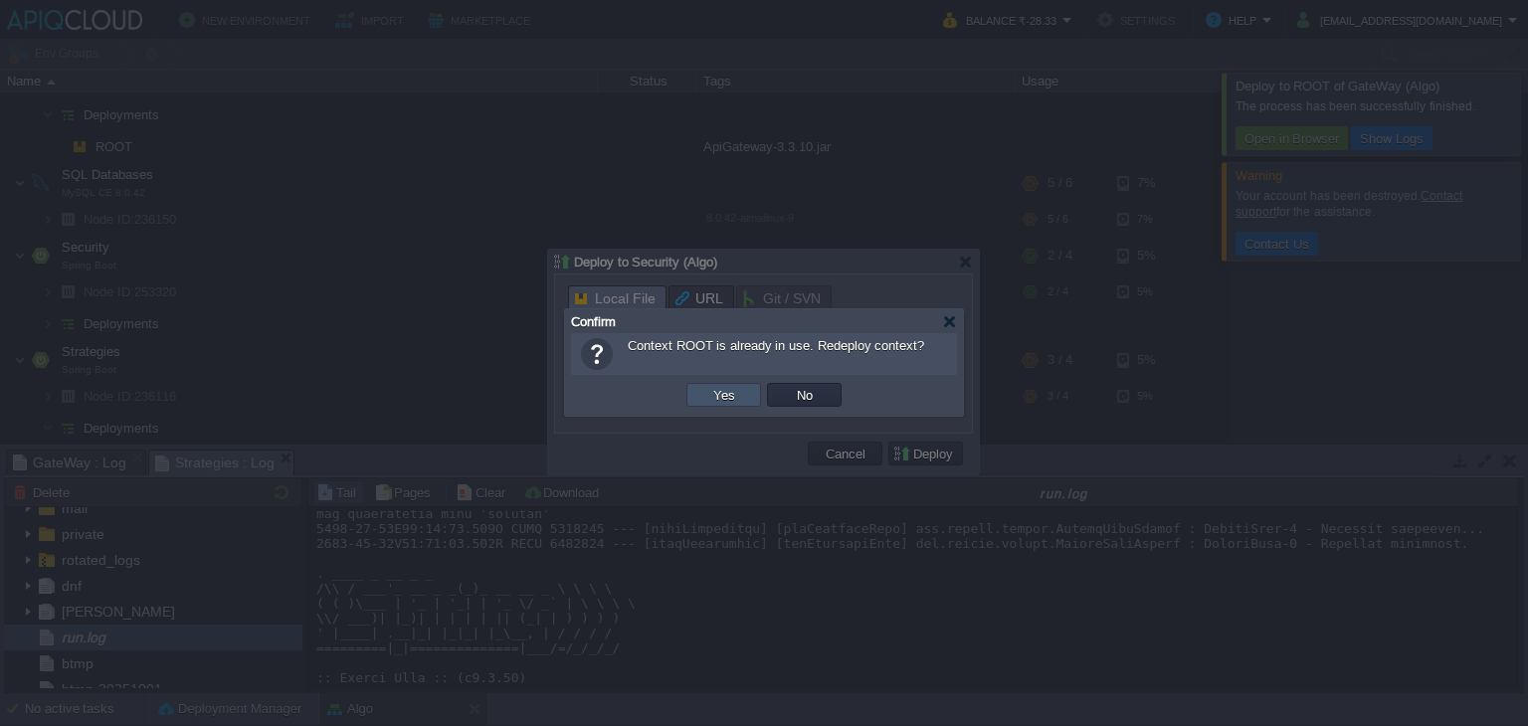
click at [714, 396] on button "Yes" at bounding box center [725, 395] width 34 height 18
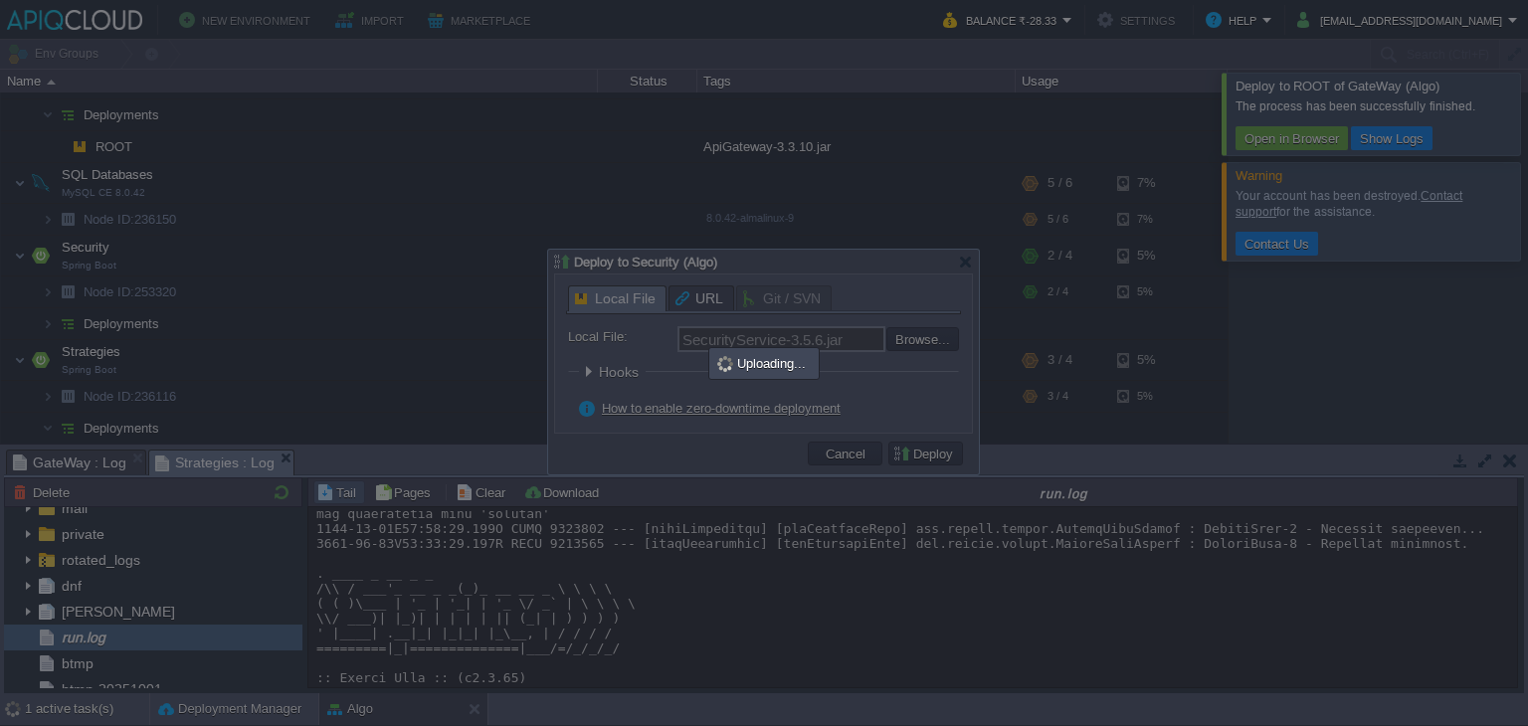
scroll to position [15005, 0]
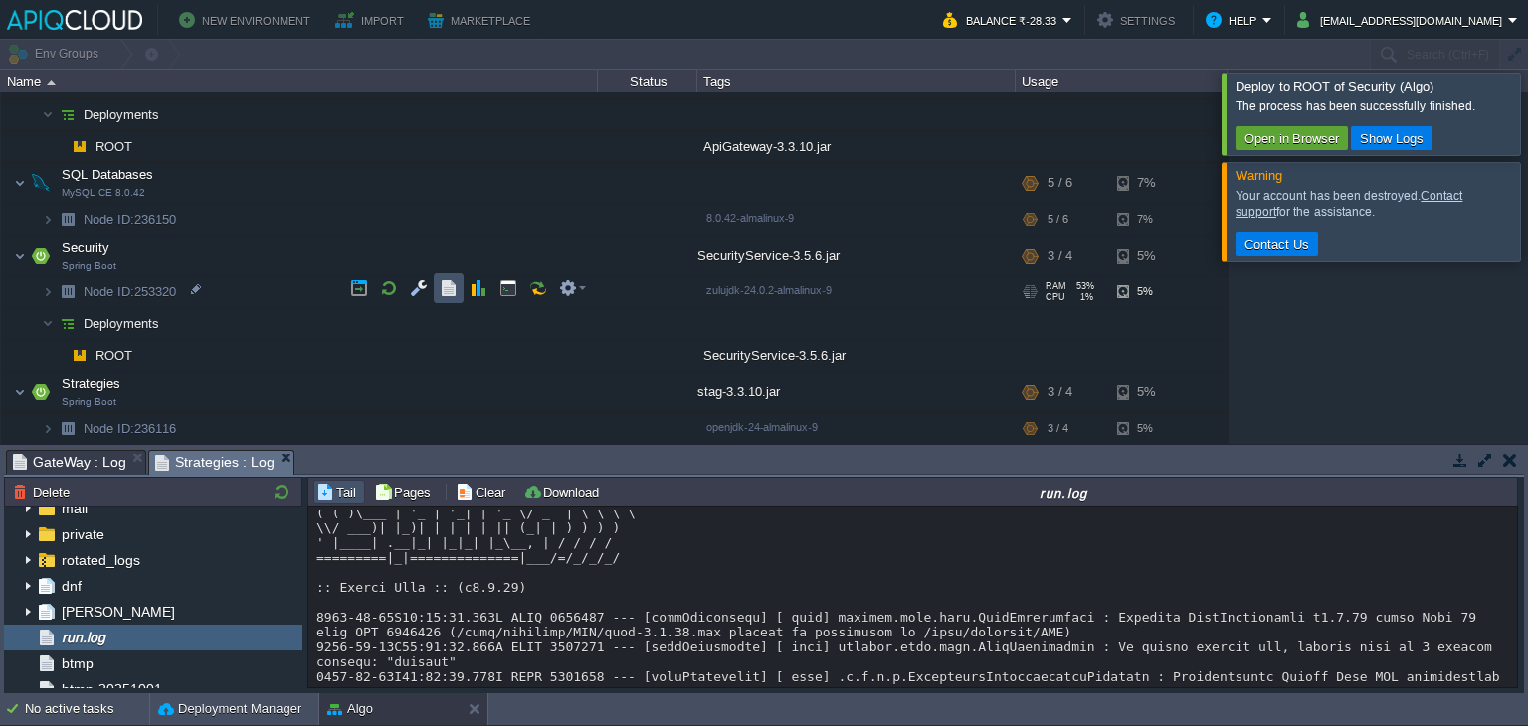
click at [448, 280] on button "button" at bounding box center [449, 289] width 18 height 18
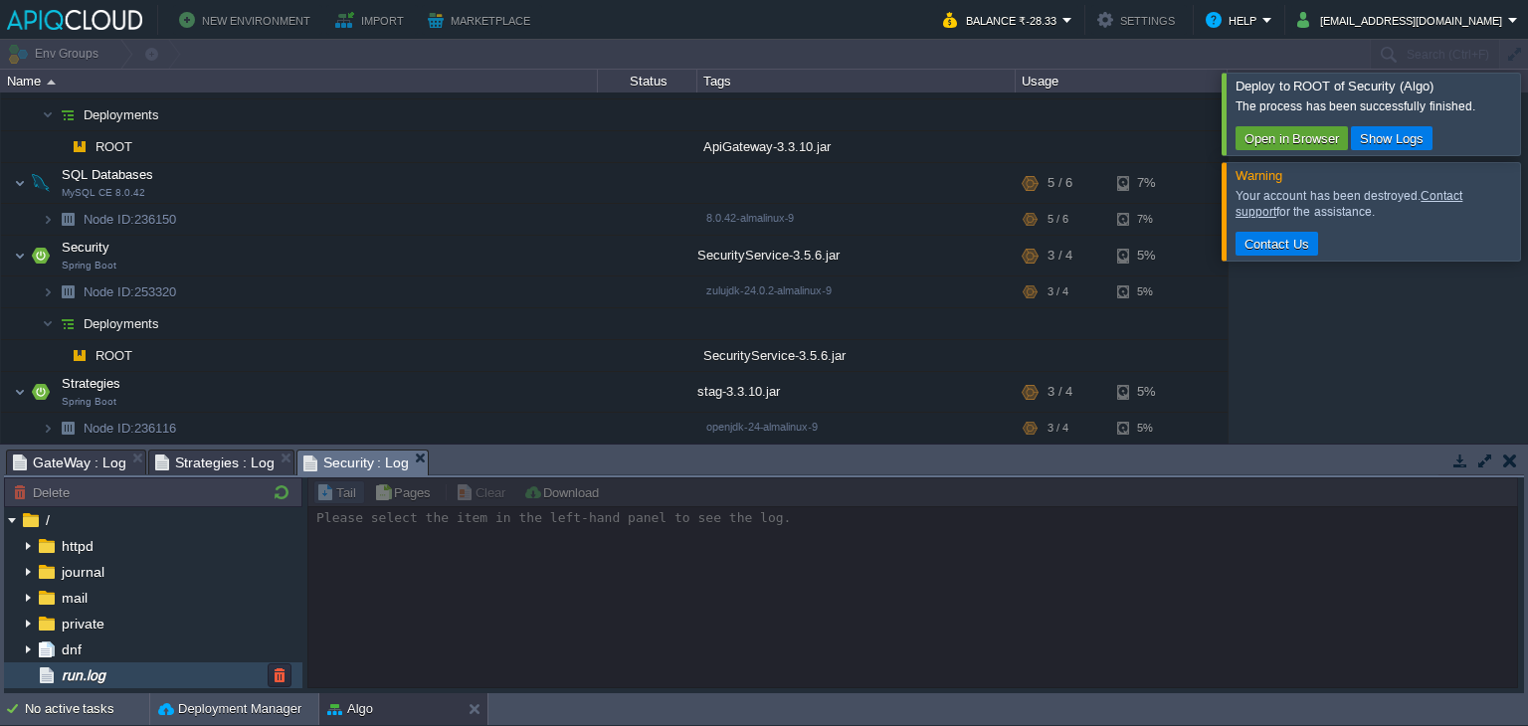
click at [59, 663] on div "run.log" at bounding box center [153, 676] width 299 height 26
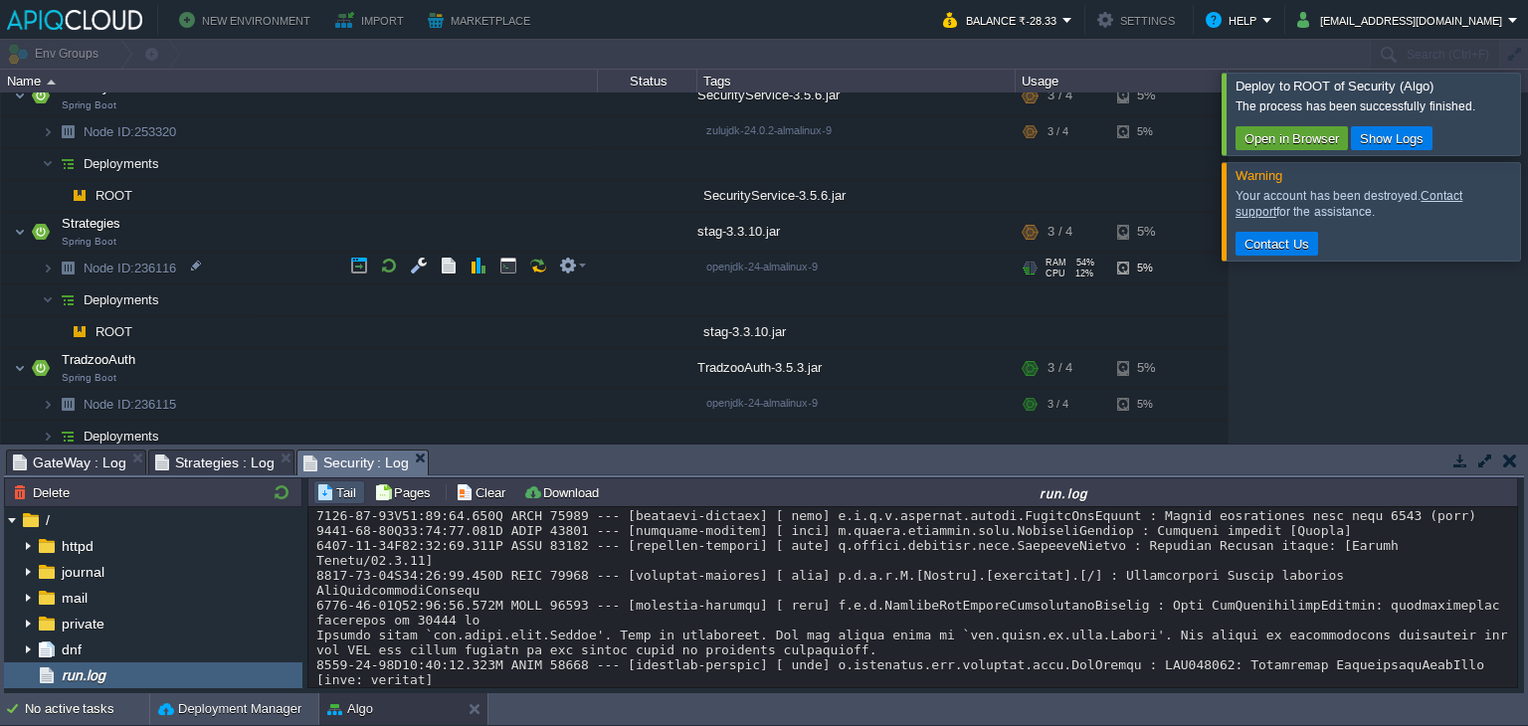
scroll to position [267, 0]
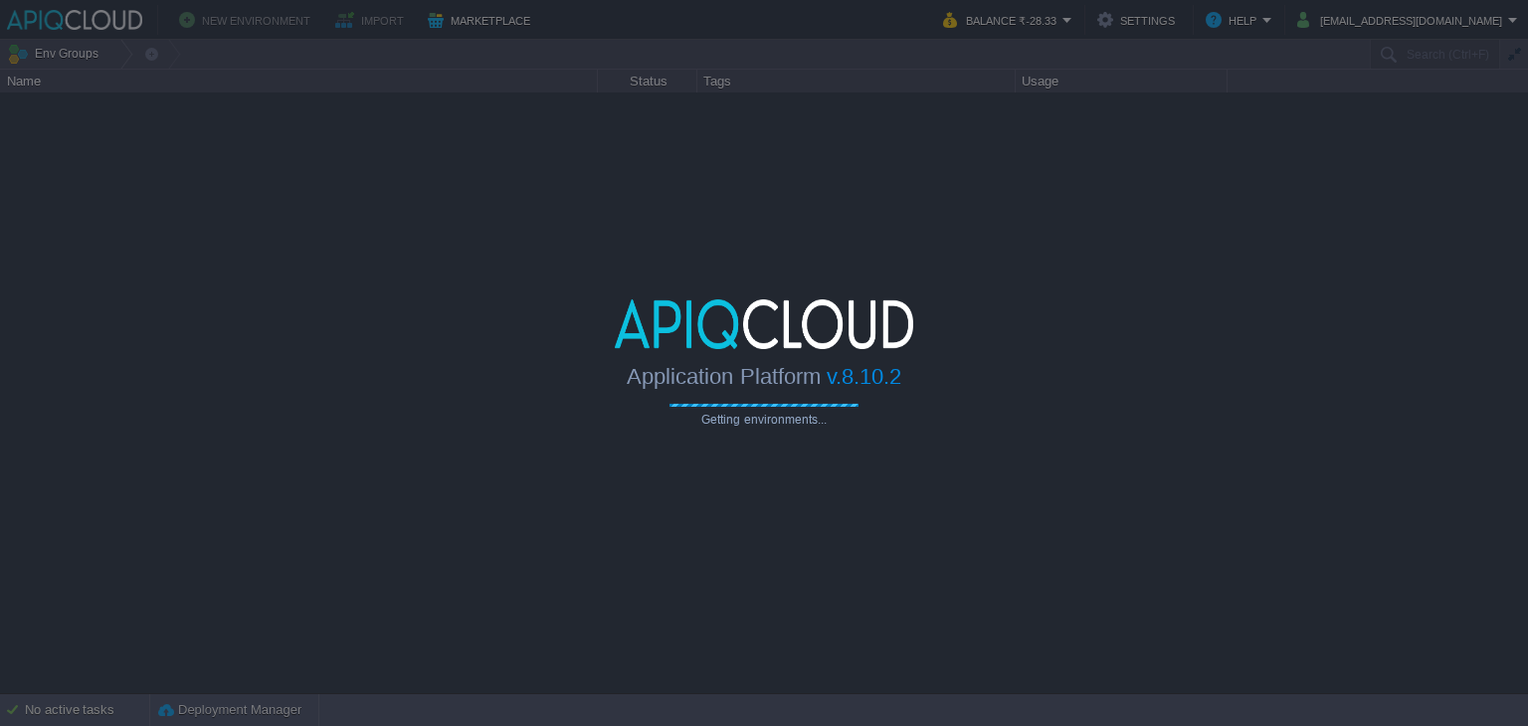
type input "Search (Ctrl+F)"
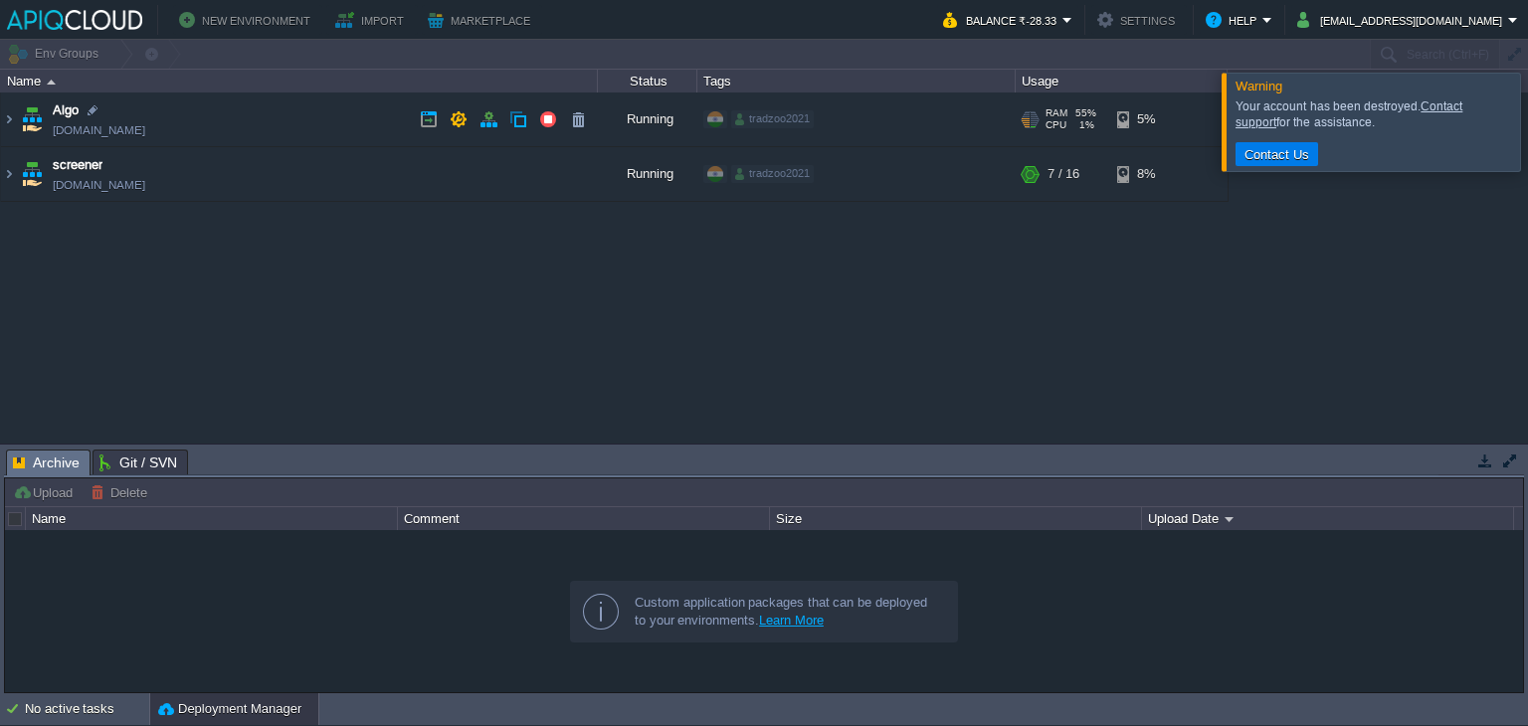
click at [291, 108] on td "Algo [DOMAIN_NAME]" at bounding box center [299, 120] width 597 height 55
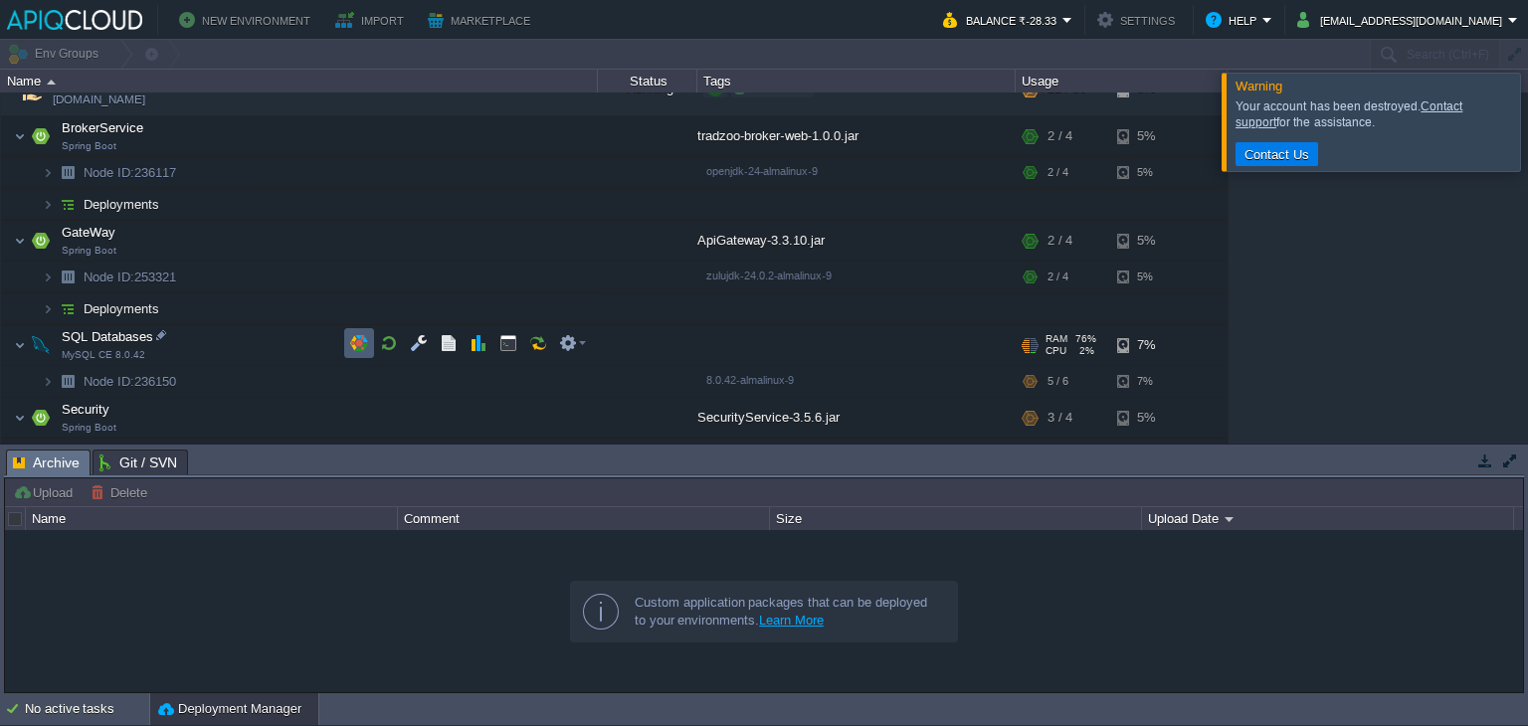
scroll to position [32, 0]
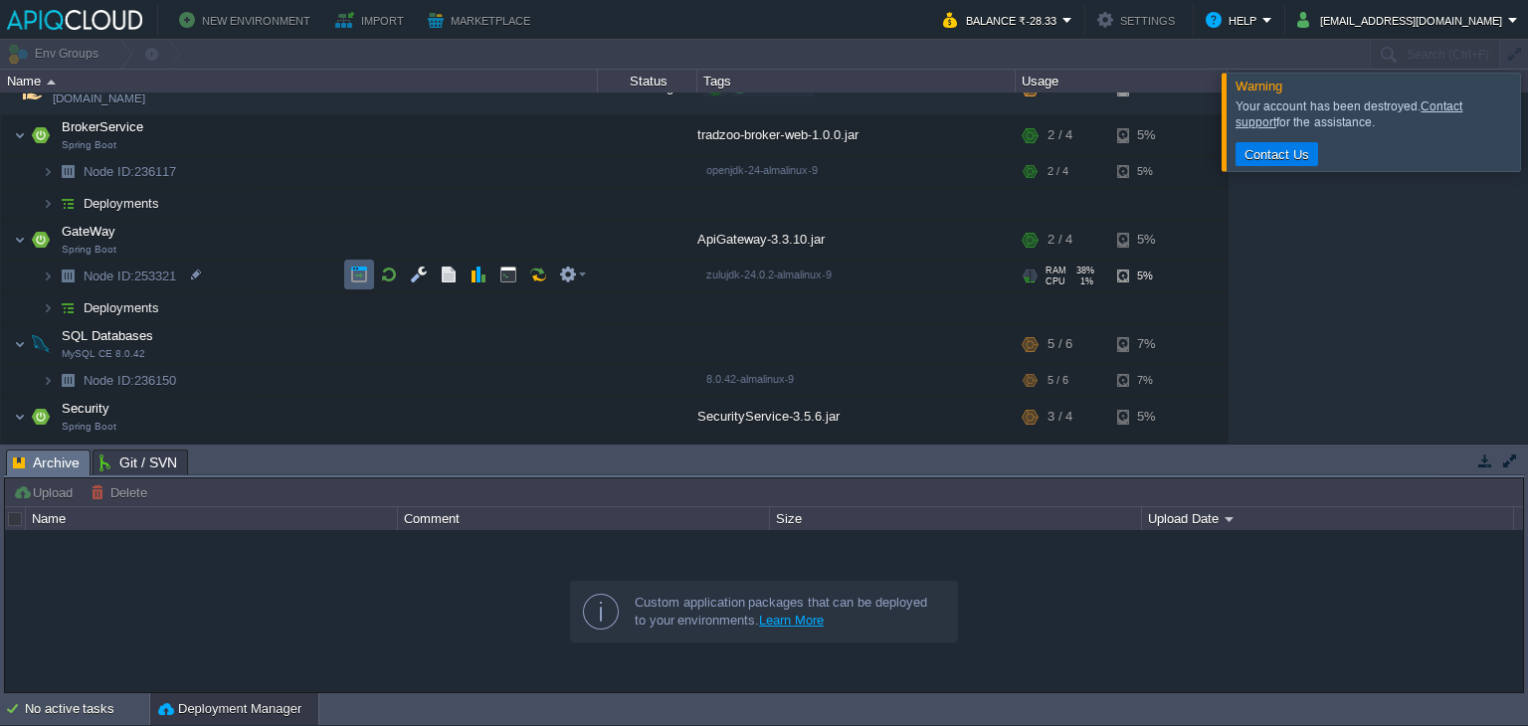
click at [355, 268] on button "button" at bounding box center [359, 275] width 18 height 18
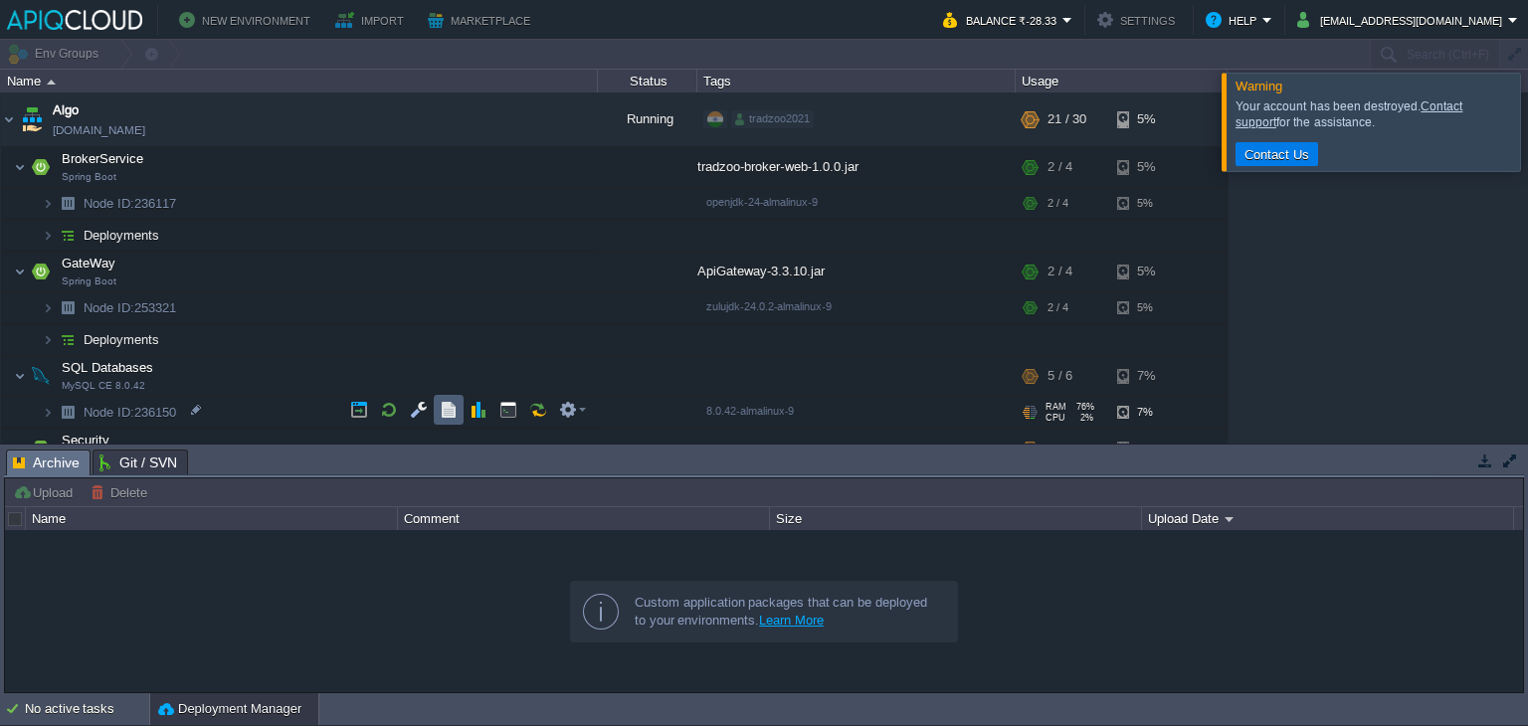
scroll to position [78, 0]
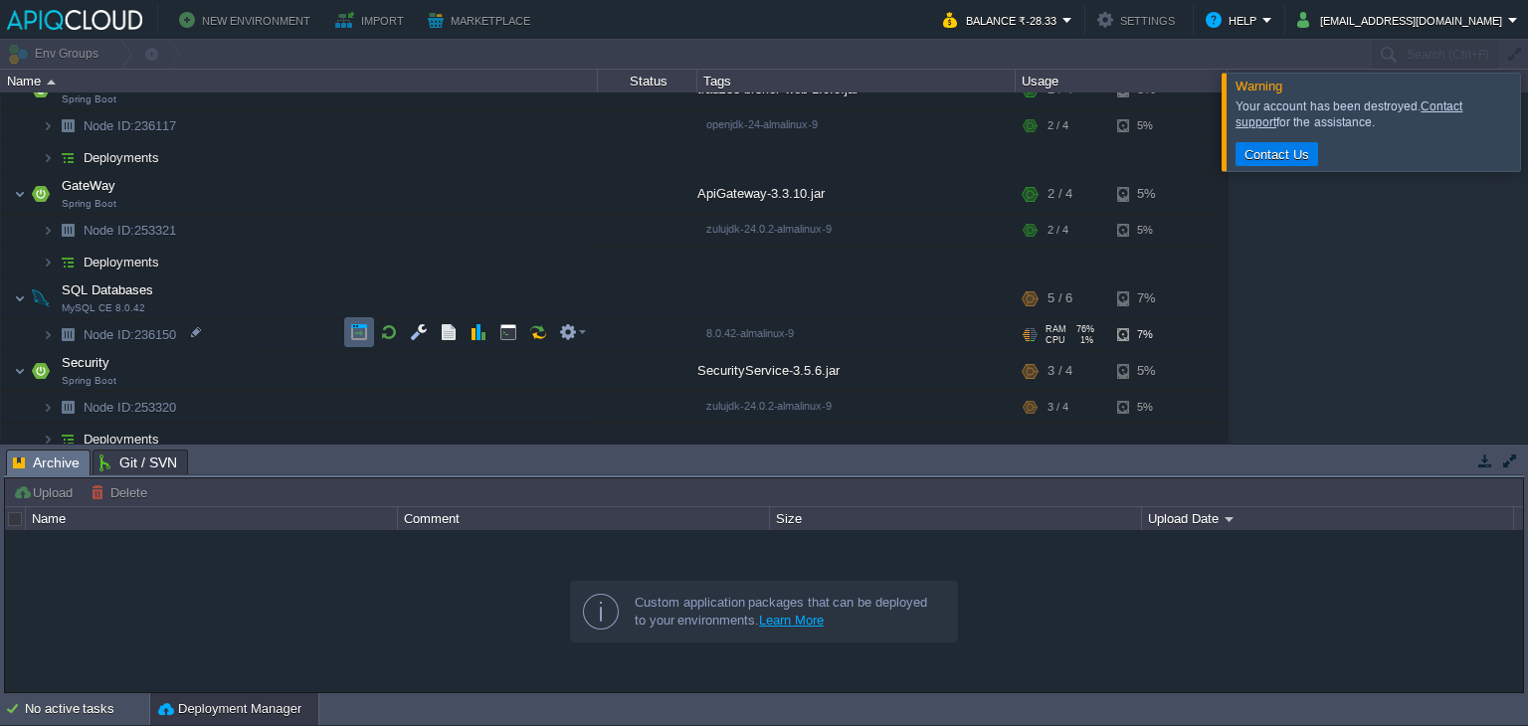
click at [354, 331] on button "button" at bounding box center [359, 332] width 18 height 18
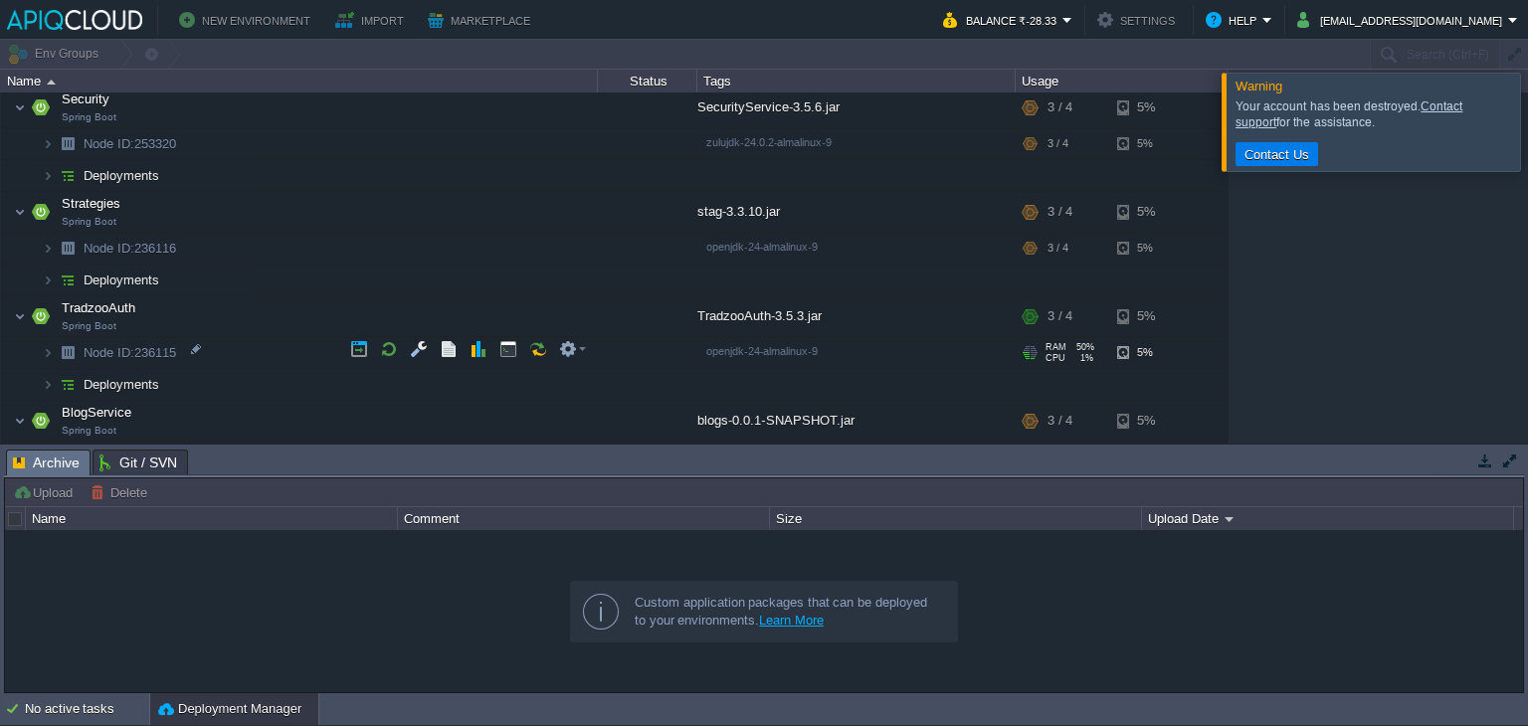
scroll to position [0, 0]
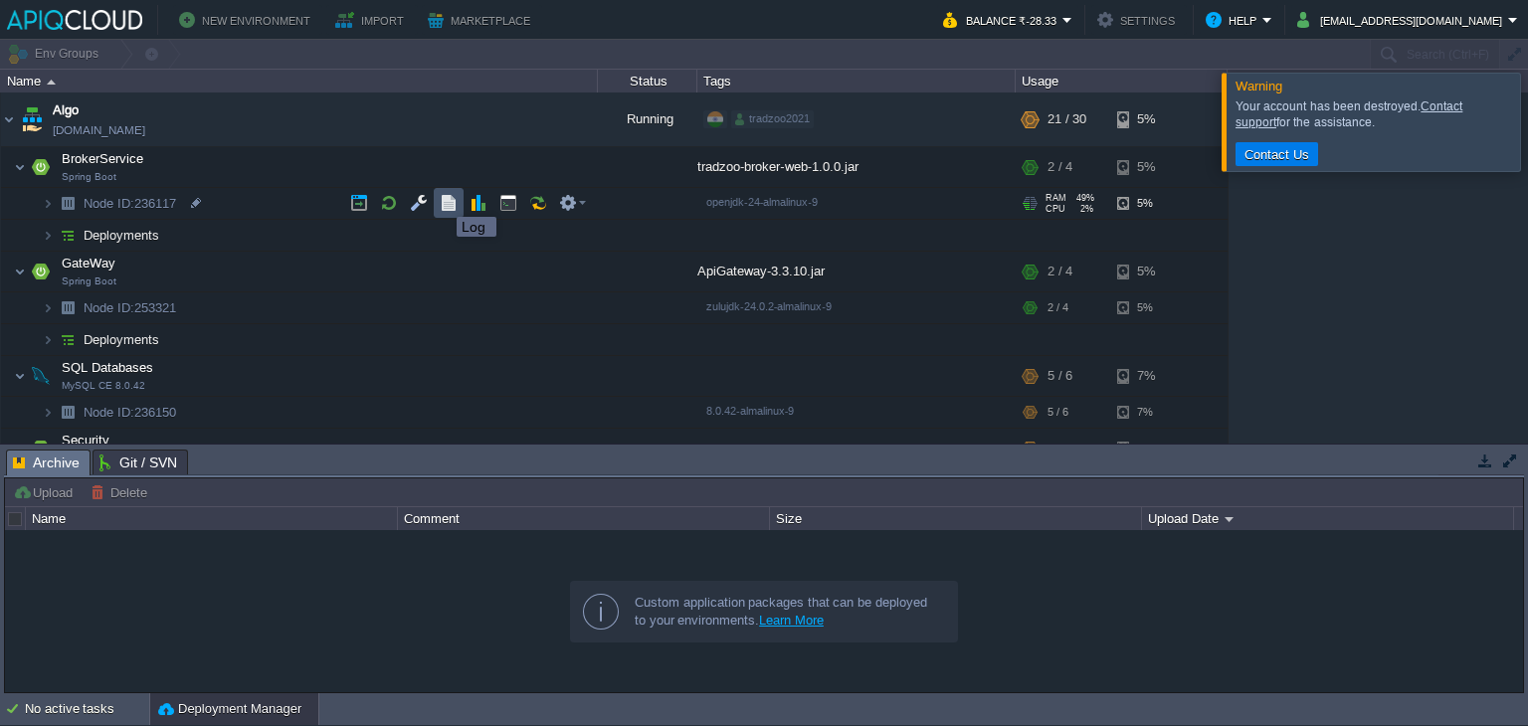
click at [442, 199] on button "button" at bounding box center [449, 203] width 18 height 18
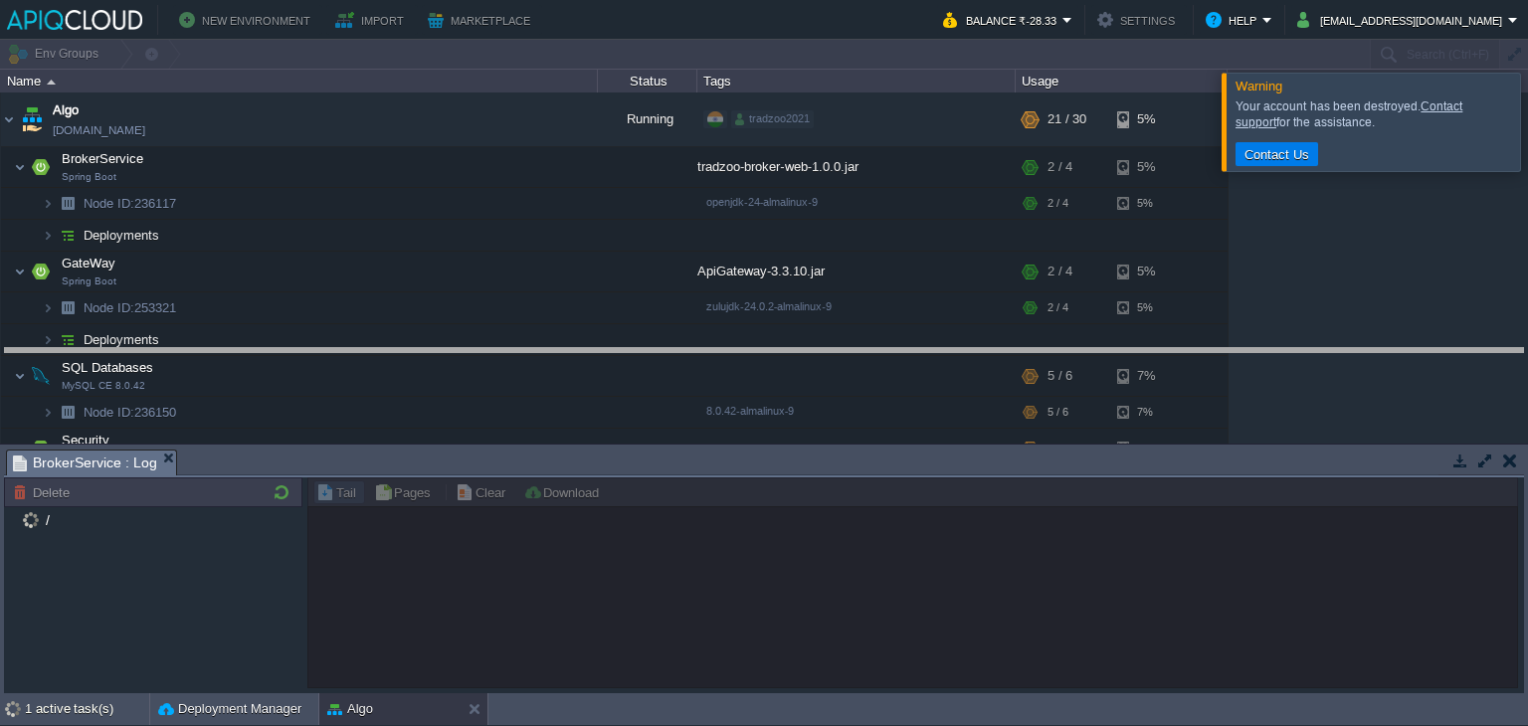
drag, startPoint x: 912, startPoint y: 466, endPoint x: 902, endPoint y: 355, distance: 110.9
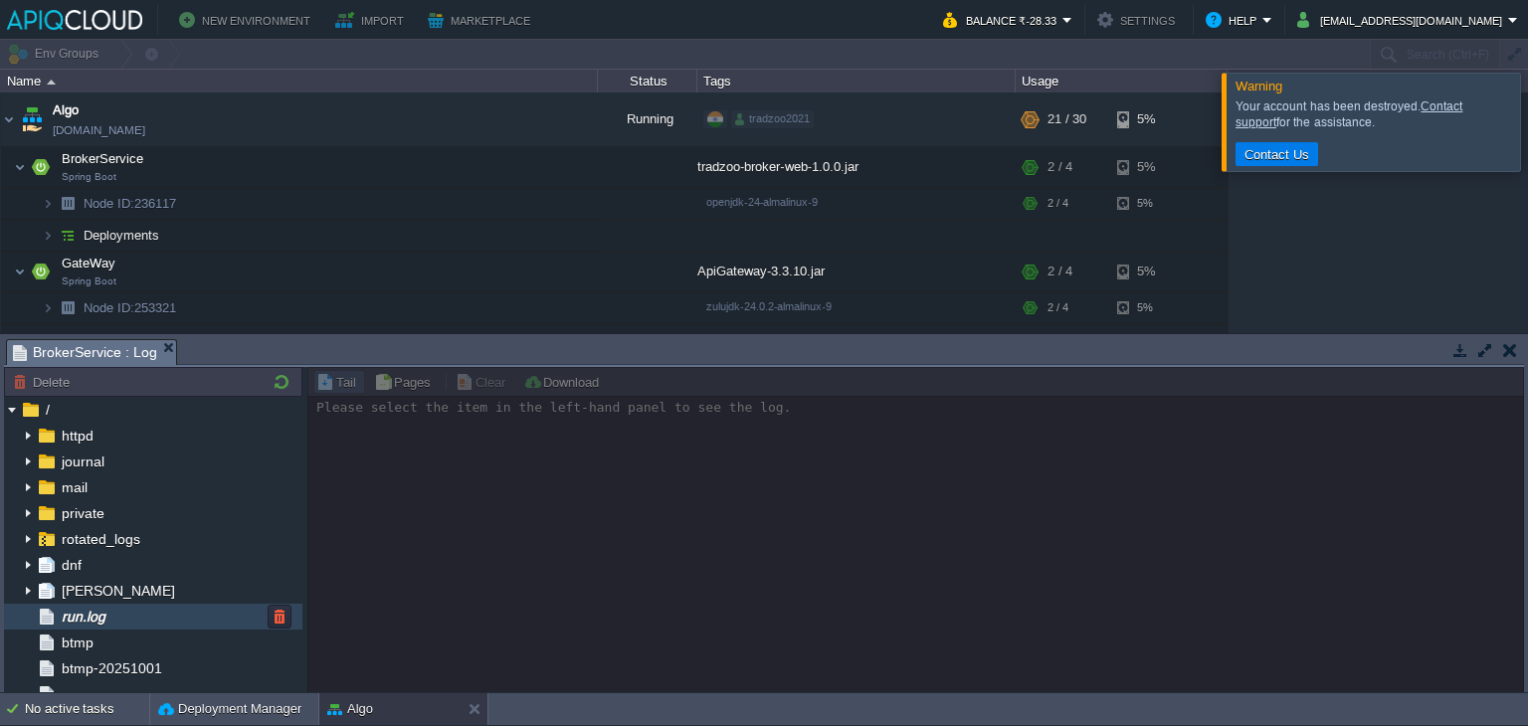
click at [106, 616] on span "run.log" at bounding box center [83, 617] width 51 height 18
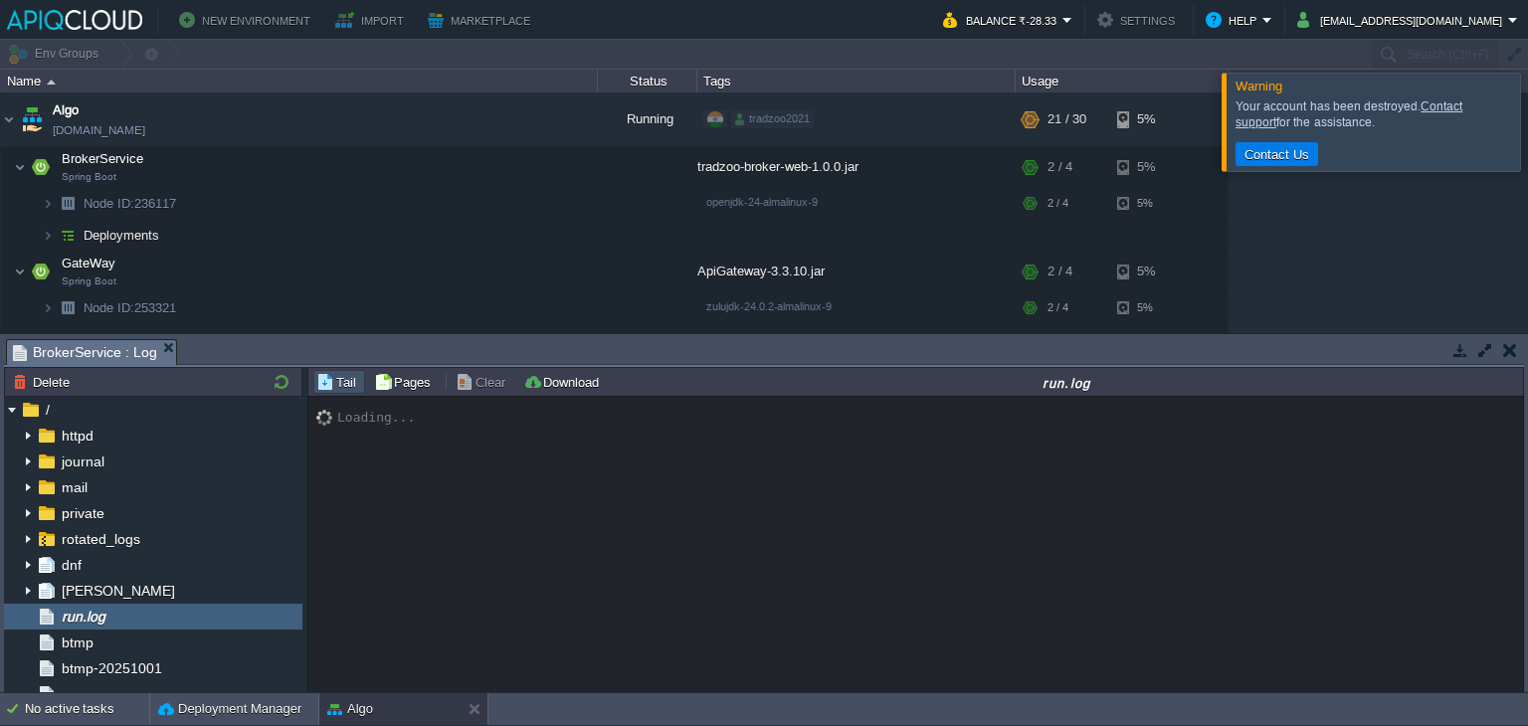
scroll to position [16085, 0]
click at [1527, 94] on div at bounding box center [1552, 122] width 0 height 98
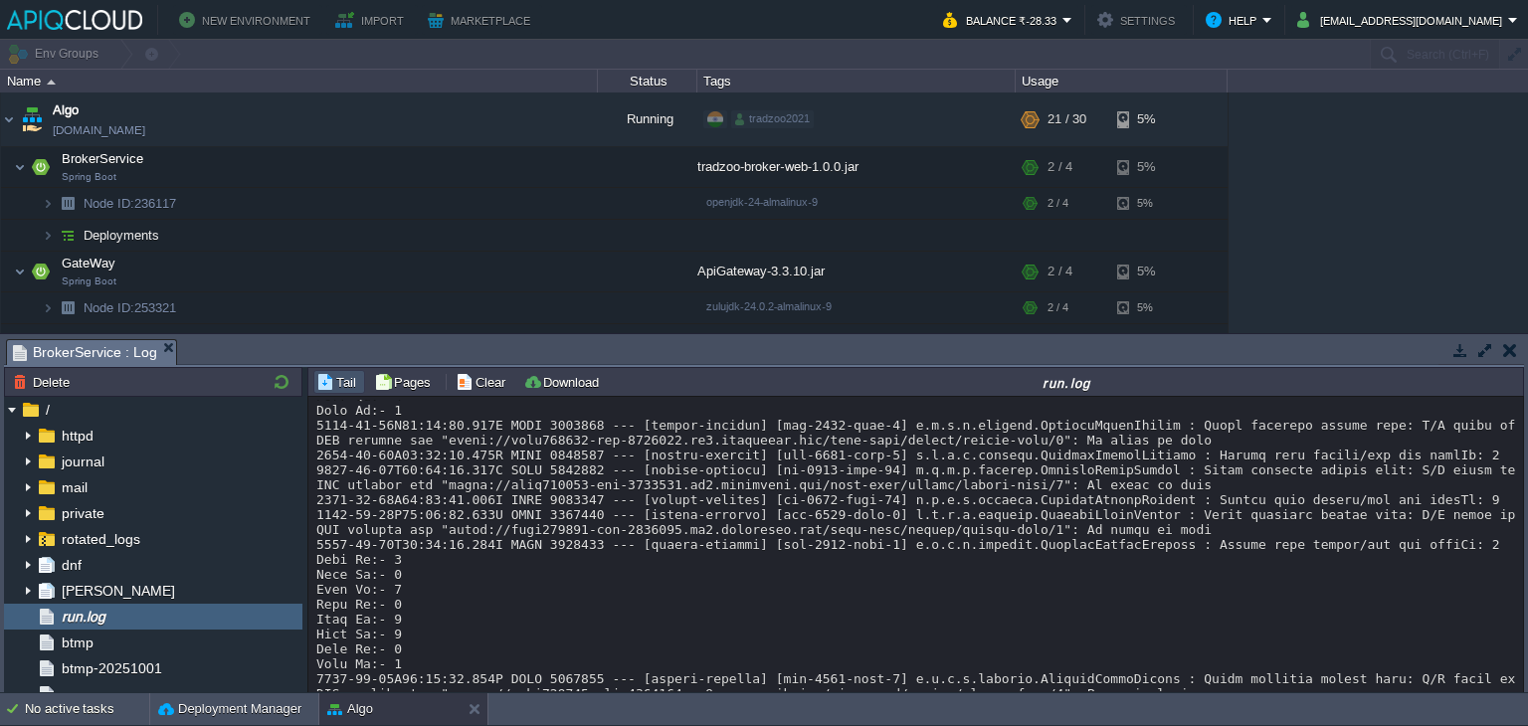
scroll to position [14588, 0]
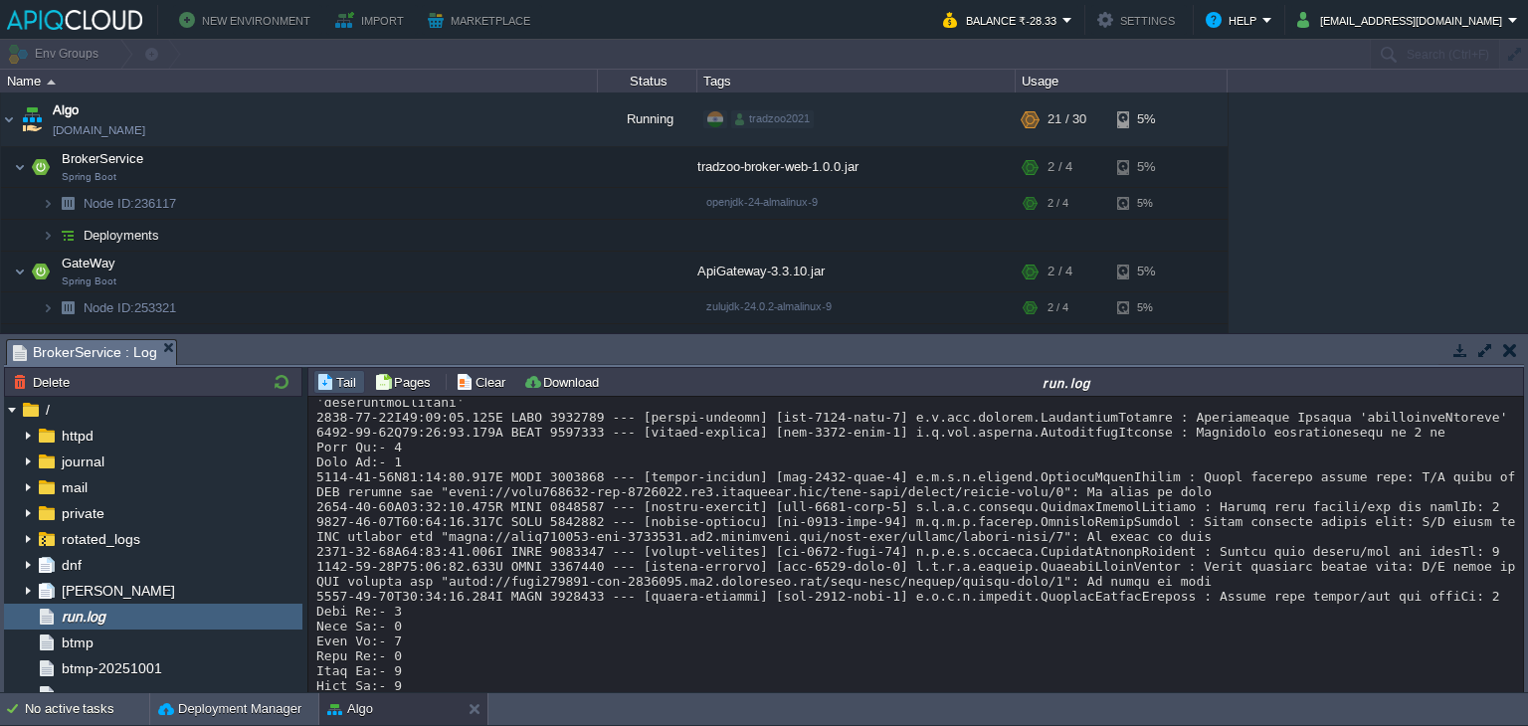
drag, startPoint x: 1154, startPoint y: 507, endPoint x: 1092, endPoint y: 501, distance: 63.0
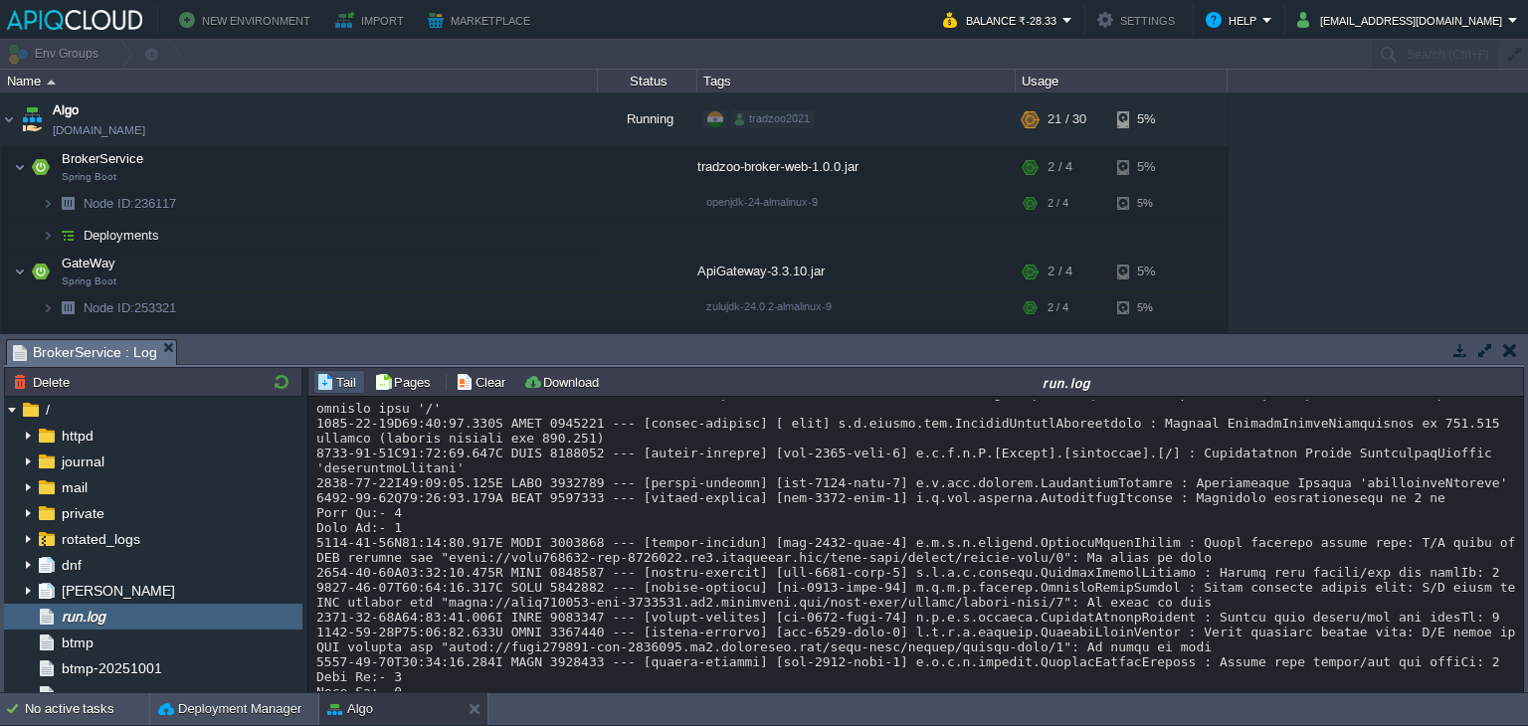
scroll to position [14520, 0]
